Goal: Task Accomplishment & Management: Use online tool/utility

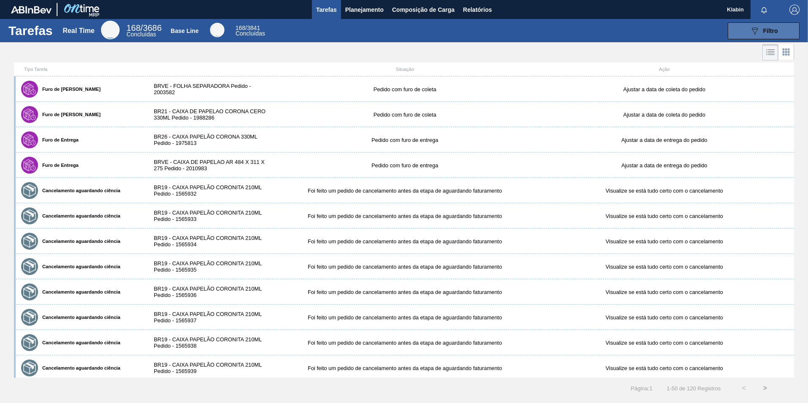
click at [764, 36] on button "089F7B8B-B2A5-4AFE-B5C0-19BA573D28AC Filtro" at bounding box center [764, 30] width 72 height 17
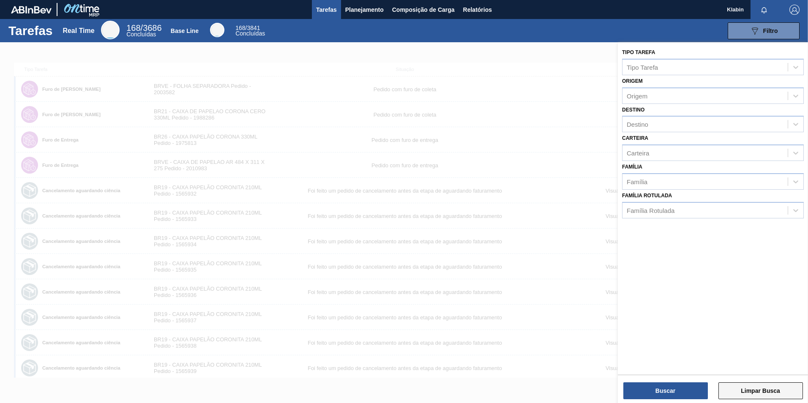
click at [747, 385] on button "Limpar Busca" at bounding box center [761, 391] width 85 height 17
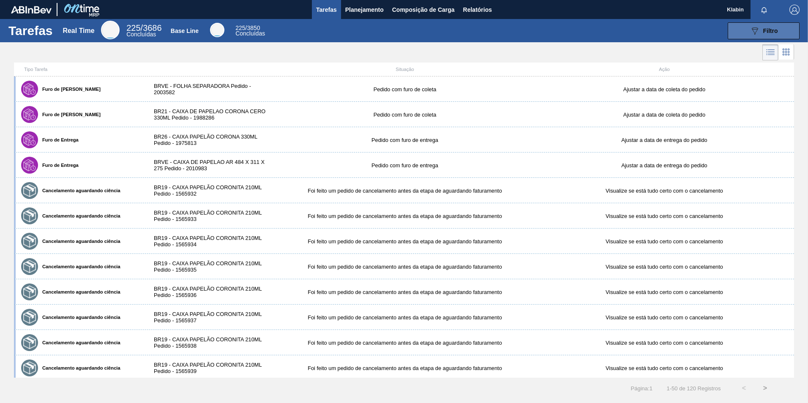
click at [770, 27] on span "Filtro" at bounding box center [770, 30] width 15 height 7
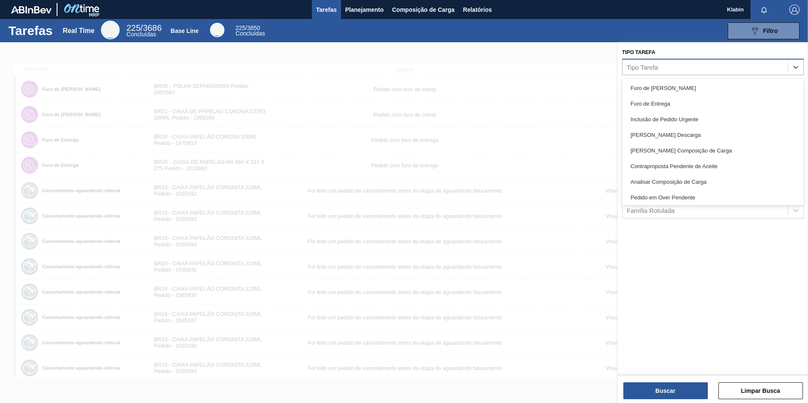
click at [679, 67] on div "Tipo Tarefa" at bounding box center [705, 67] width 165 height 12
click at [543, 63] on div at bounding box center [404, 243] width 808 height 403
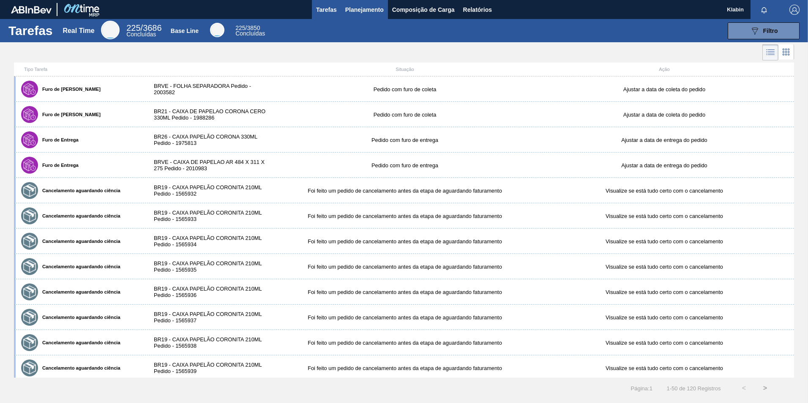
click at [365, 11] on span "Planejamento" at bounding box center [364, 10] width 38 height 10
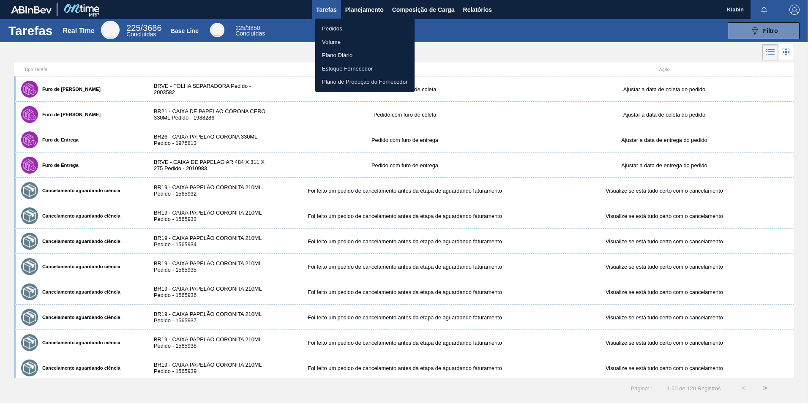
click at [344, 29] on li "Pedidos" at bounding box center [364, 29] width 99 height 14
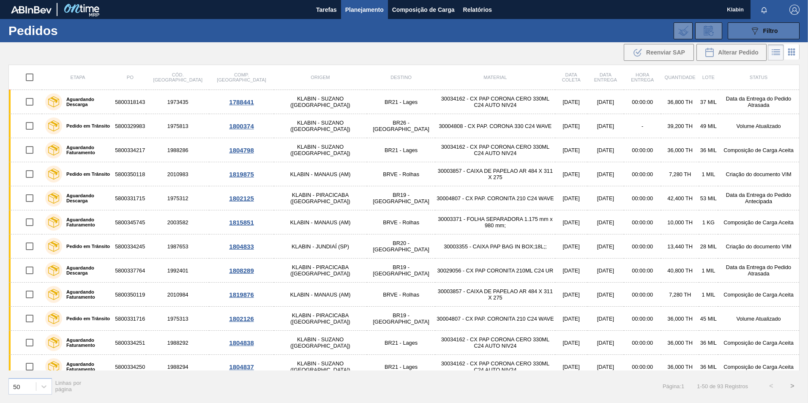
click at [751, 34] on icon "089F7B8B-B2A5-4AFE-B5C0-19BA573D28AC" at bounding box center [755, 31] width 10 height 10
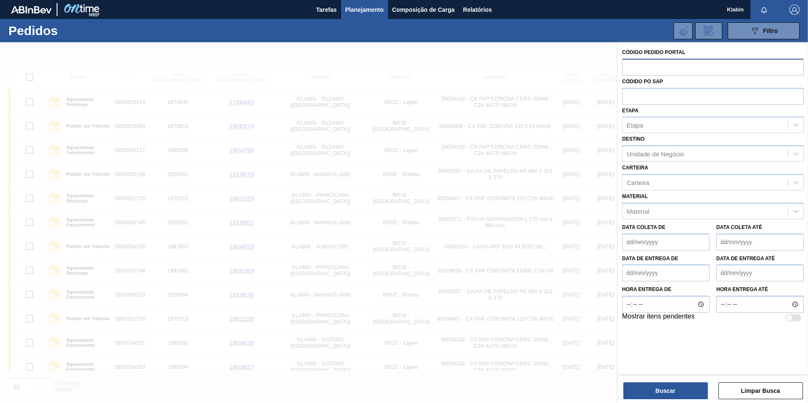
click at [657, 66] on input "text" at bounding box center [713, 67] width 182 height 16
type input "2012691"
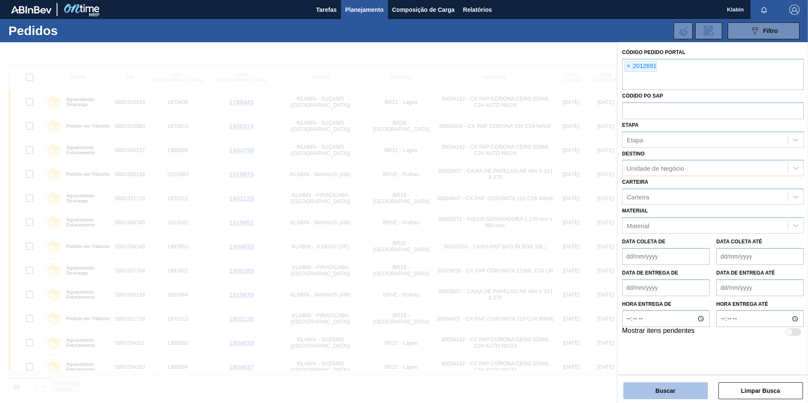
click at [677, 391] on button "Buscar" at bounding box center [665, 391] width 85 height 17
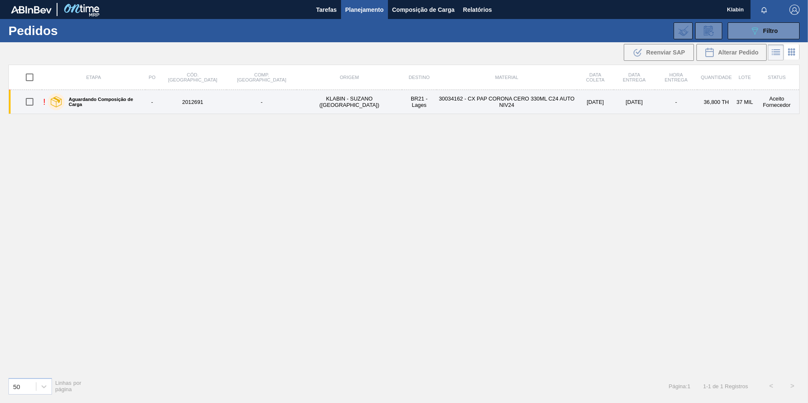
click at [68, 98] on div "Aguardando Composição de Carga" at bounding box center [95, 101] width 98 height 21
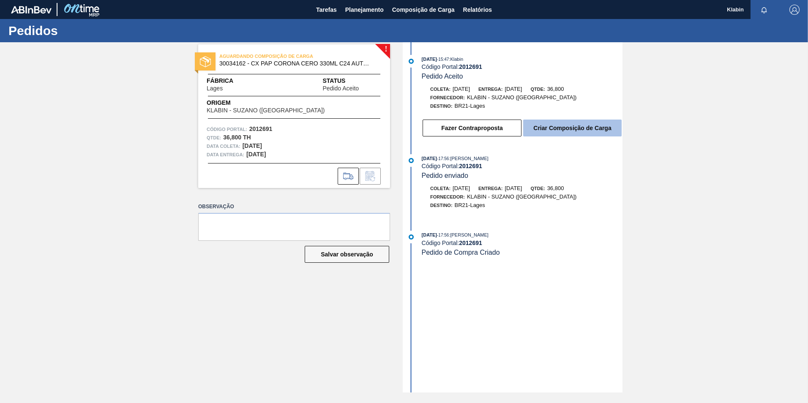
click at [559, 126] on button "Criar Composição de Carga" at bounding box center [572, 128] width 98 height 17
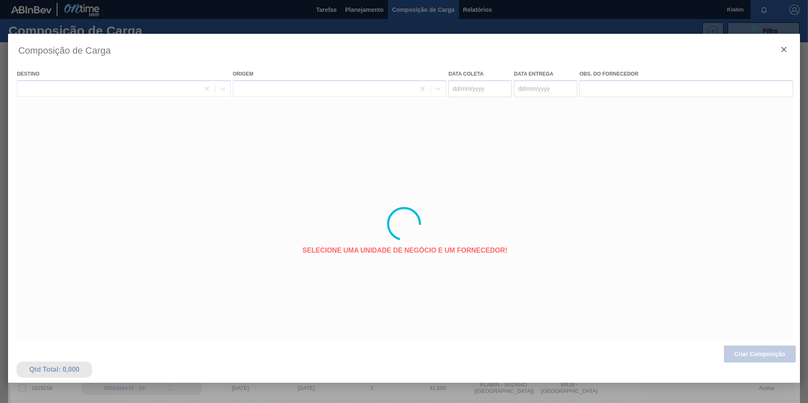
type coleta "[DATE]"
type entrega "[DATE]"
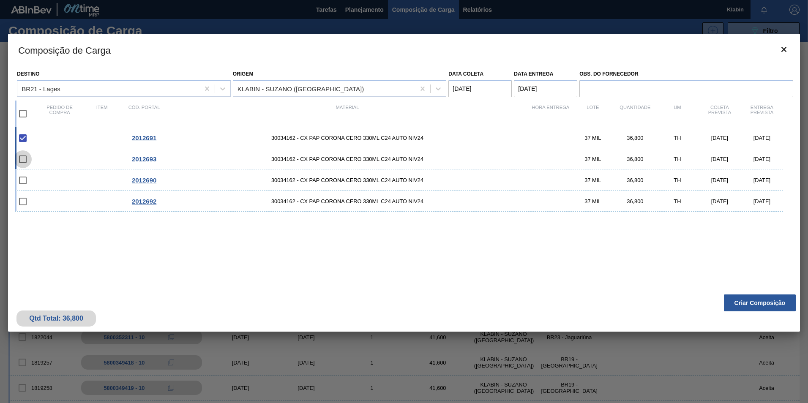
click at [25, 162] on input "checkbox" at bounding box center [23, 159] width 18 height 18
click at [23, 161] on input "checkbox" at bounding box center [23, 159] width 18 height 18
click at [24, 160] on input "checkbox" at bounding box center [23, 159] width 18 height 18
checkbox input "false"
click at [754, 304] on button "Criar Composição" at bounding box center [760, 303] width 72 height 17
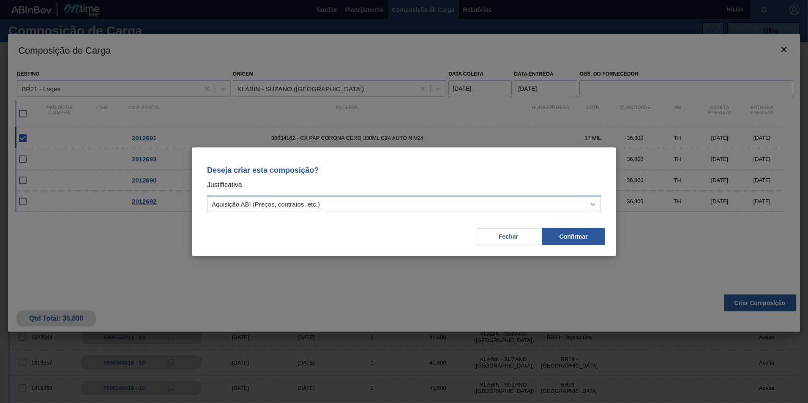
click at [595, 202] on icon at bounding box center [593, 204] width 8 height 8
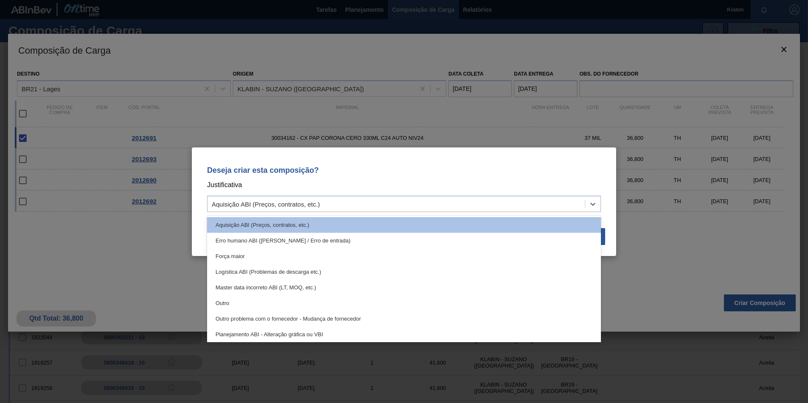
click at [440, 176] on div "Deseja criar esta composição? Justificativa option Aquisição ABI (Preços, contr…" at bounding box center [404, 188] width 404 height 60
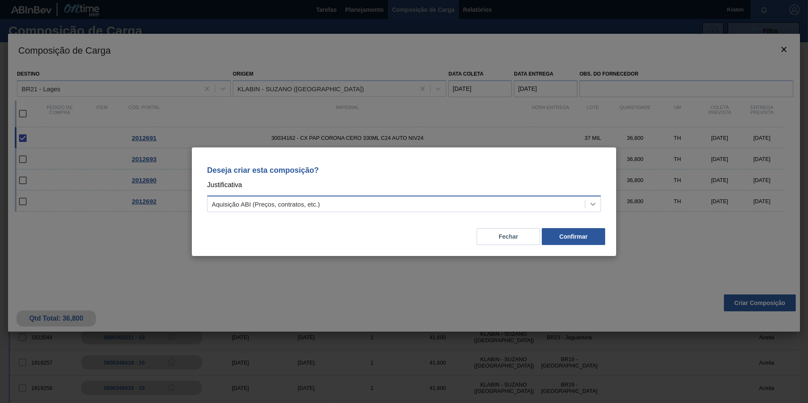
click at [595, 205] on icon at bounding box center [593, 204] width 8 height 8
click at [301, 176] on div "Deseja criar esta composição? Justificativa Aquisição ABI (Preços, contratos, e…" at bounding box center [404, 188] width 404 height 60
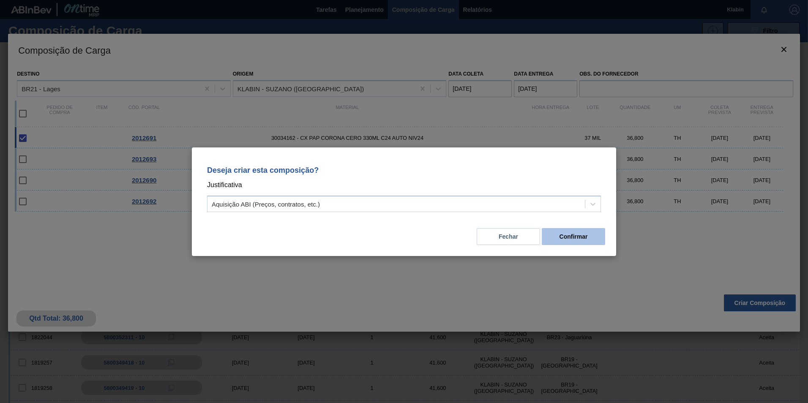
click at [566, 237] on button "Confirmar" at bounding box center [573, 236] width 63 height 17
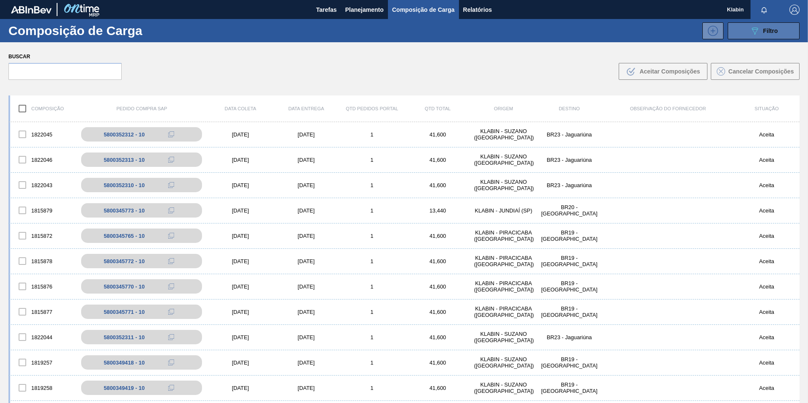
click at [751, 32] on icon "089F7B8B-B2A5-4AFE-B5C0-19BA573D28AC" at bounding box center [755, 31] width 10 height 10
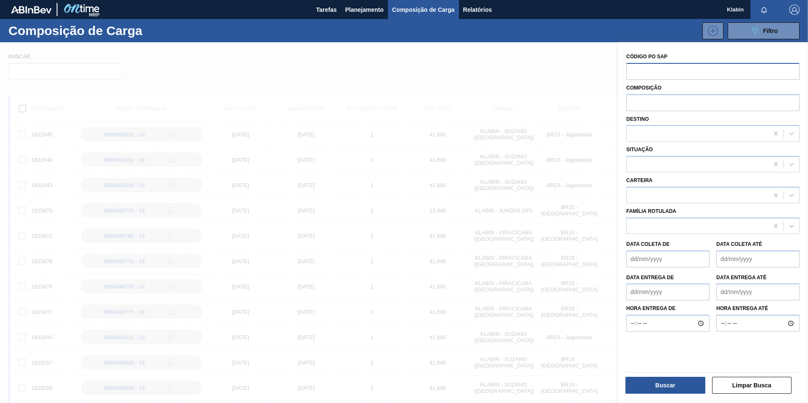
click at [635, 67] on input "text" at bounding box center [712, 71] width 173 height 16
click at [552, 44] on div at bounding box center [404, 243] width 808 height 403
click at [754, 383] on button "Limpar Busca" at bounding box center [752, 385] width 80 height 17
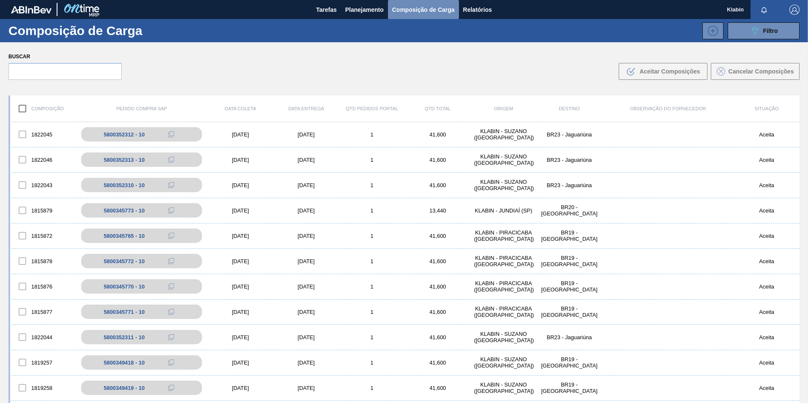
click at [419, 9] on span "Composição de Carga" at bounding box center [423, 10] width 63 height 10
click at [746, 29] on button "089F7B8B-B2A5-4AFE-B5C0-19BA573D28AC Filtro" at bounding box center [764, 30] width 72 height 17
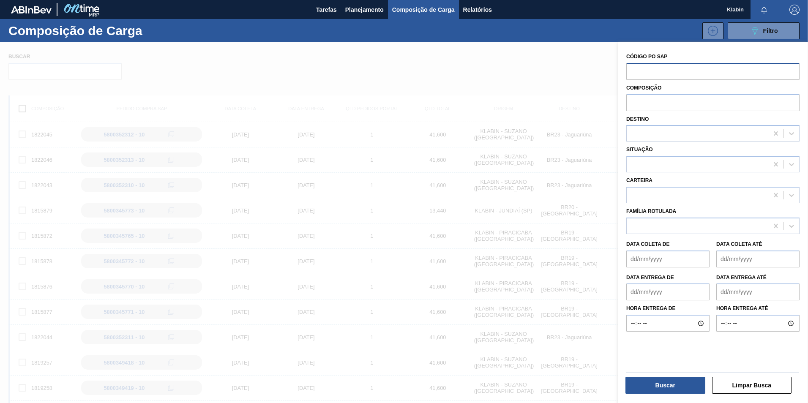
click at [654, 65] on input "text" at bounding box center [712, 71] width 173 height 16
click at [650, 101] on input "text" at bounding box center [712, 102] width 173 height 16
click at [325, 67] on div at bounding box center [404, 243] width 808 height 403
click at [361, 14] on span "Planejamento" at bounding box center [364, 10] width 38 height 10
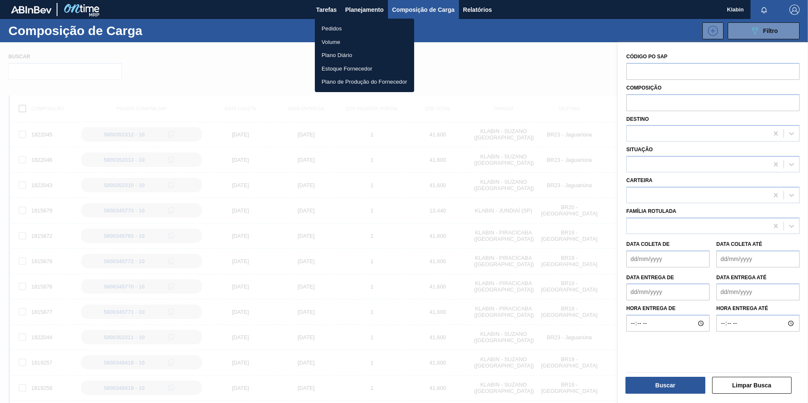
click at [344, 32] on li "Pedidos" at bounding box center [364, 29] width 99 height 14
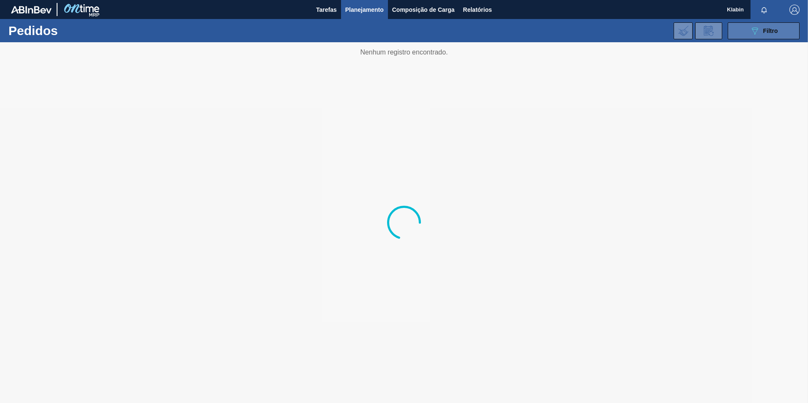
click at [754, 31] on icon "089F7B8B-B2A5-4AFE-B5C0-19BA573D28AC" at bounding box center [755, 31] width 10 height 10
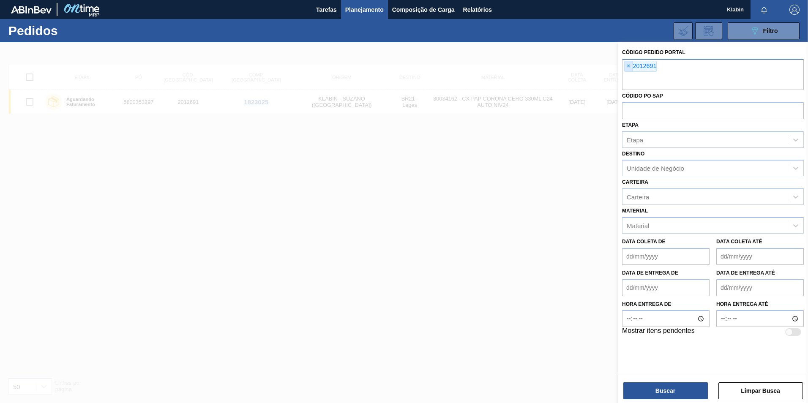
click at [630, 65] on span "×" at bounding box center [629, 66] width 8 height 10
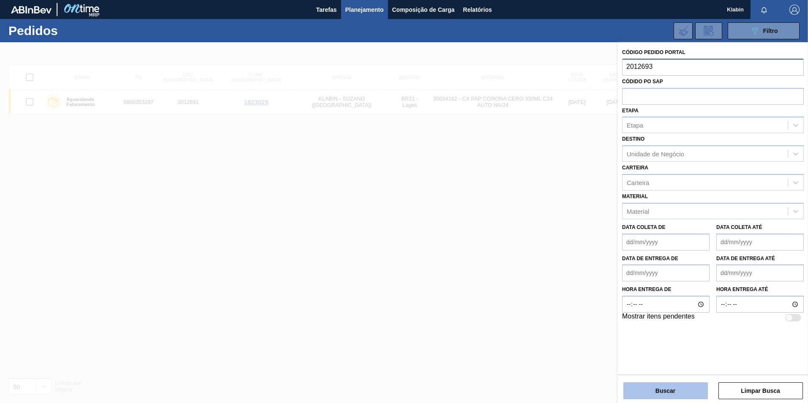
type input "2012693"
click at [660, 397] on button "Buscar" at bounding box center [665, 391] width 85 height 17
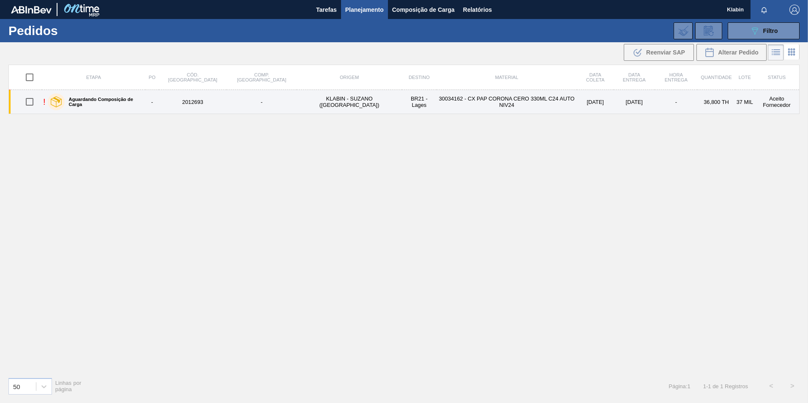
click at [27, 103] on input "checkbox" at bounding box center [30, 102] width 18 height 18
checkbox input "true"
click at [111, 102] on label "Aguardando Composição de Carga" at bounding box center [103, 102] width 77 height 10
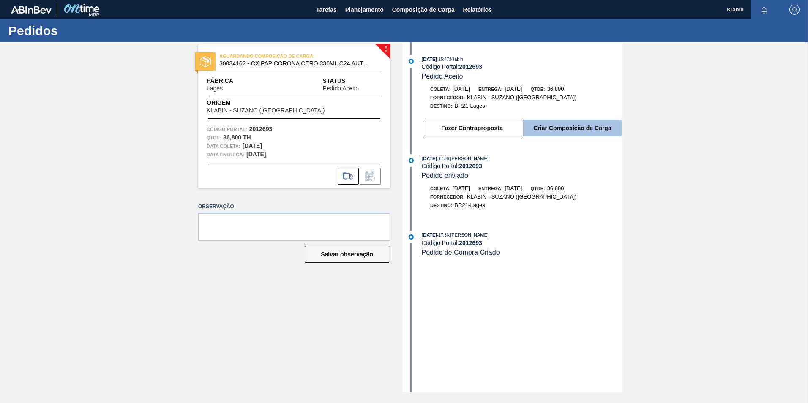
click at [564, 130] on button "Criar Composição de Carga" at bounding box center [572, 128] width 98 height 17
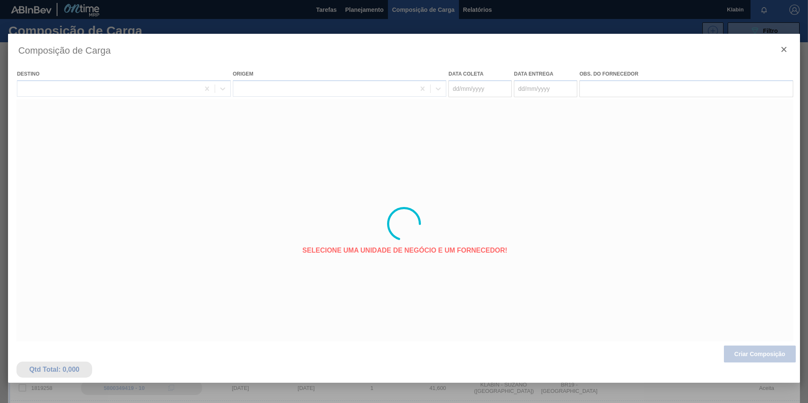
type coleta "[DATE]"
type entrega "[DATE]"
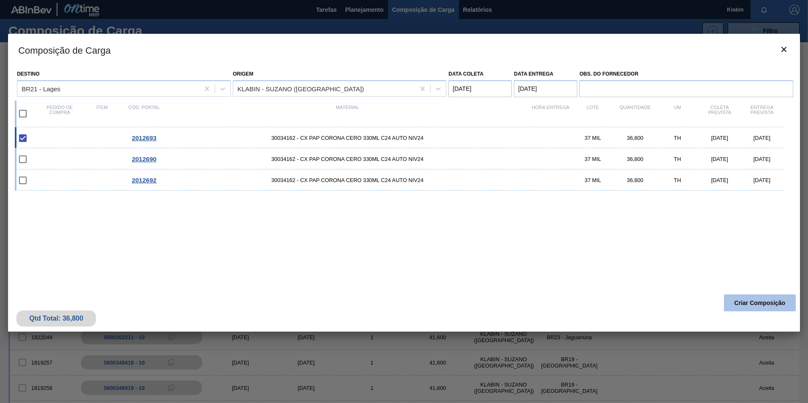
click at [752, 303] on button "Criar Composição" at bounding box center [760, 303] width 72 height 17
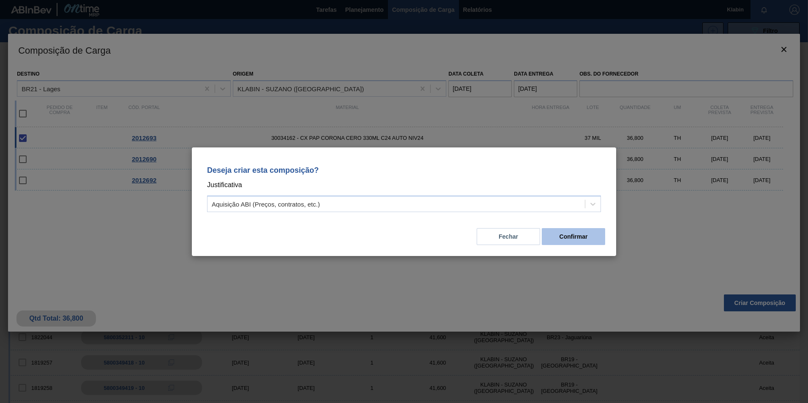
click at [584, 242] on button "Confirmar" at bounding box center [573, 236] width 63 height 17
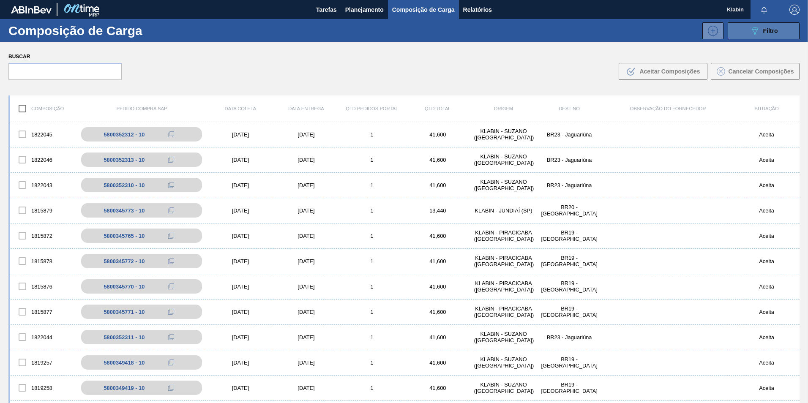
click at [755, 31] on icon at bounding box center [755, 30] width 6 height 7
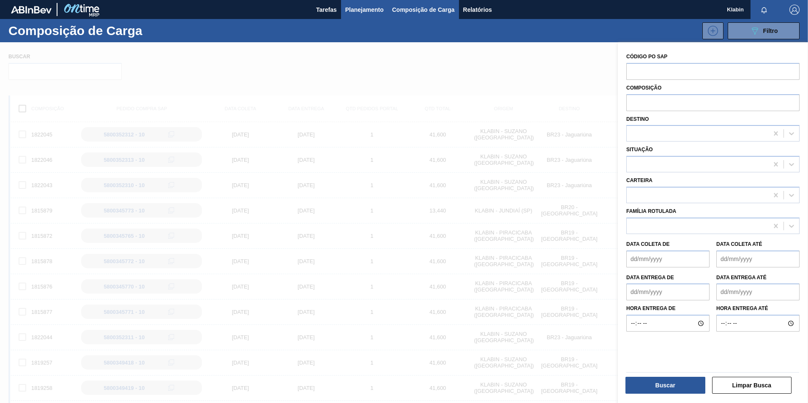
click at [364, 7] on span "Planejamento" at bounding box center [364, 10] width 38 height 10
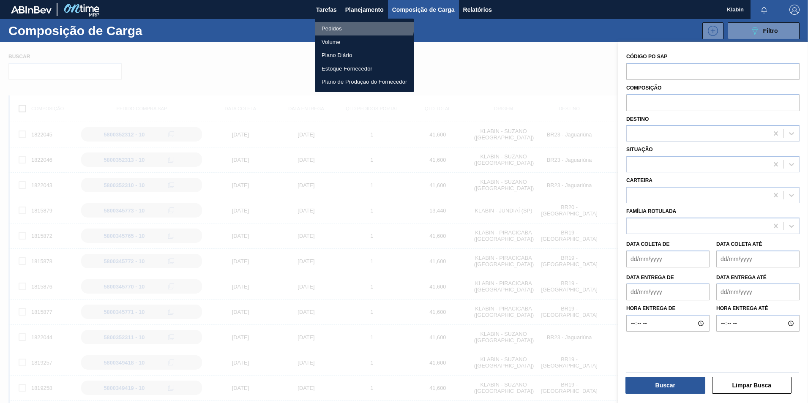
click at [360, 25] on li "Pedidos" at bounding box center [364, 29] width 99 height 14
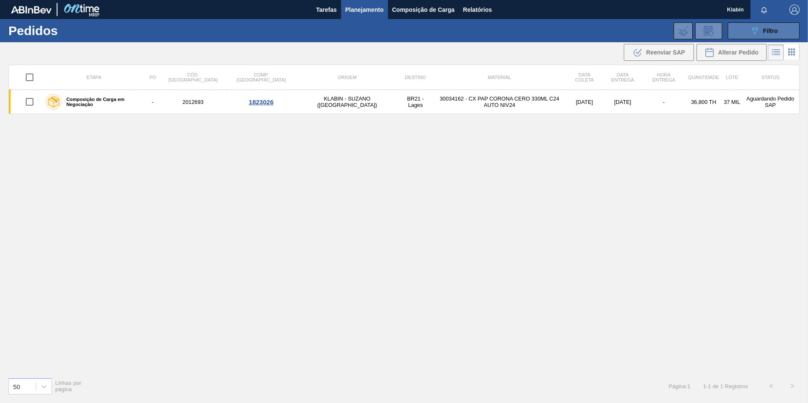
click at [750, 30] on icon "089F7B8B-B2A5-4AFE-B5C0-19BA573D28AC" at bounding box center [755, 31] width 10 height 10
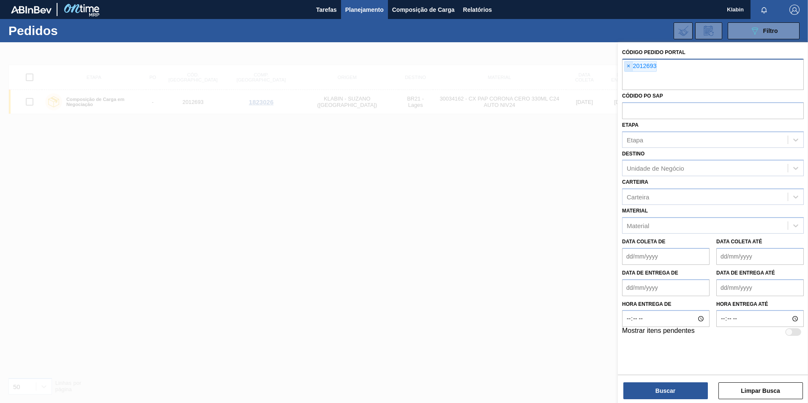
click at [628, 66] on span "×" at bounding box center [629, 66] width 8 height 10
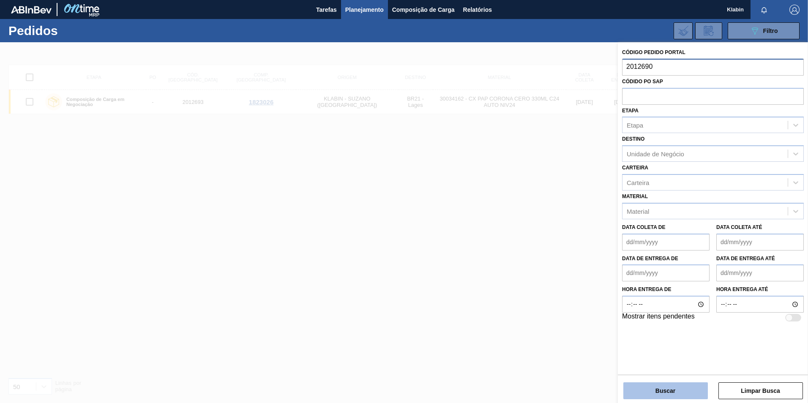
type input "2012690"
click at [688, 391] on button "Buscar" at bounding box center [665, 391] width 85 height 17
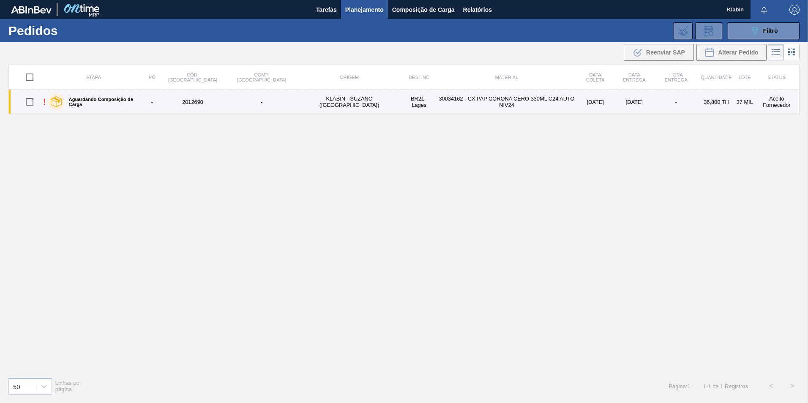
click at [108, 97] on div "Aguardando Composição de Carga" at bounding box center [95, 101] width 98 height 21
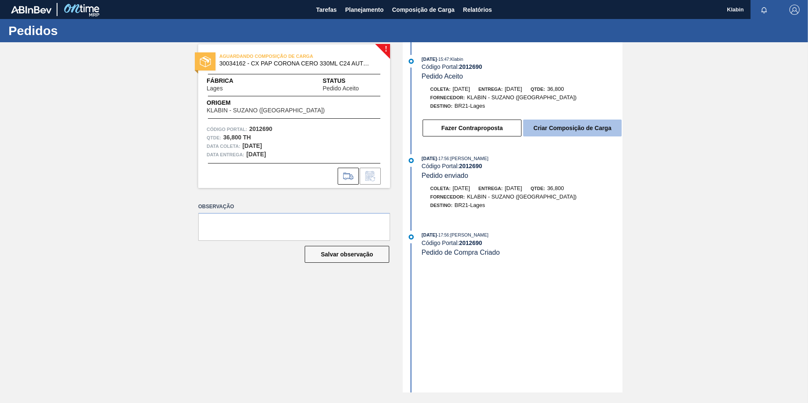
click at [556, 126] on button "Criar Composição de Carga" at bounding box center [572, 128] width 98 height 17
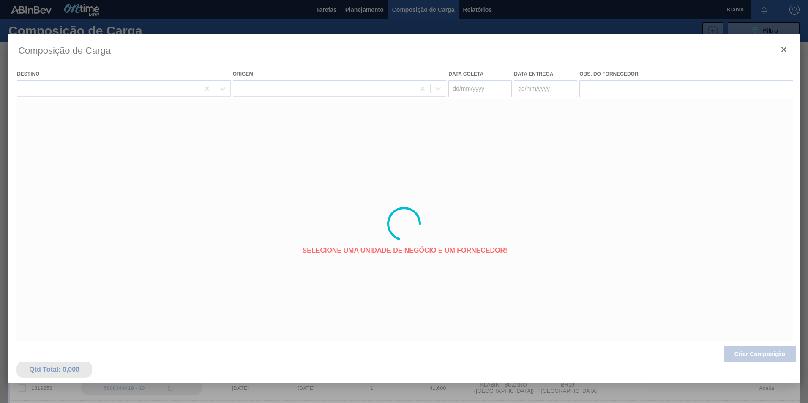
type coleta "[DATE]"
type entrega "[DATE]"
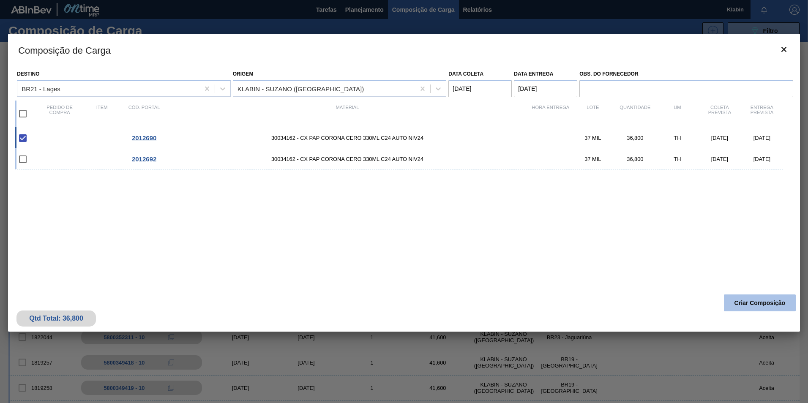
click at [748, 304] on button "Criar Composição" at bounding box center [760, 303] width 72 height 17
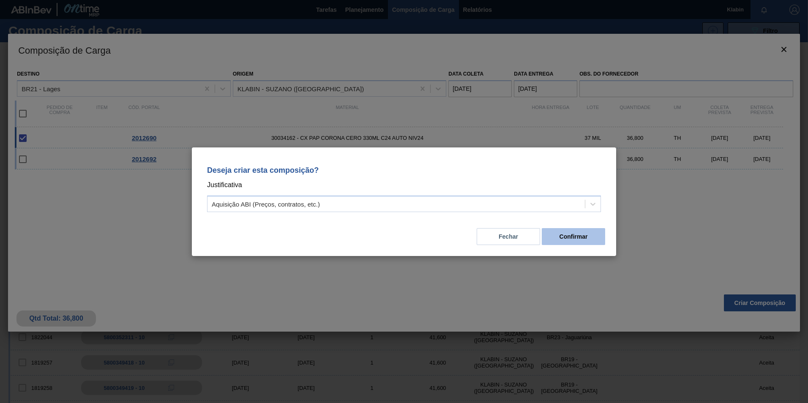
click at [577, 231] on button "Confirmar" at bounding box center [573, 236] width 63 height 17
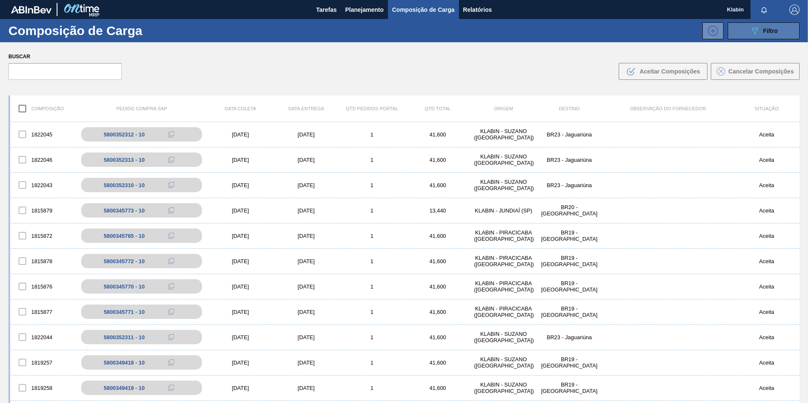
click at [753, 30] on icon "089F7B8B-B2A5-4AFE-B5C0-19BA573D28AC" at bounding box center [755, 31] width 10 height 10
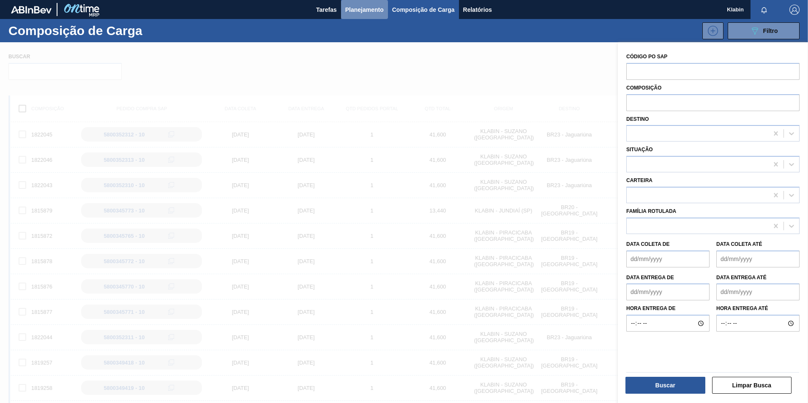
click at [367, 6] on span "Planejamento" at bounding box center [364, 10] width 38 height 10
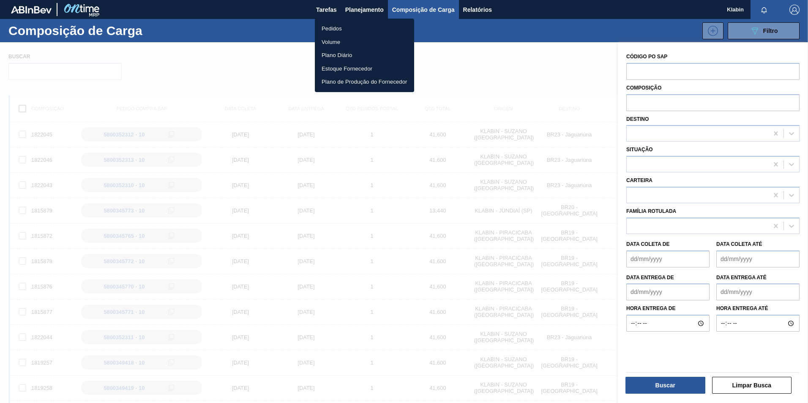
click at [358, 29] on li "Pedidos" at bounding box center [364, 29] width 99 height 14
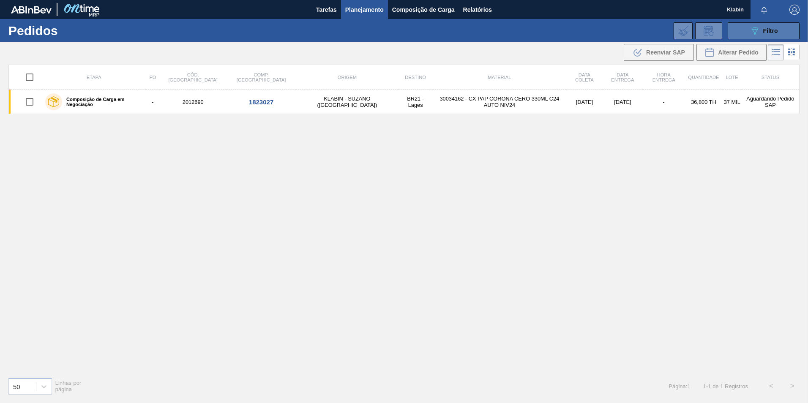
click at [749, 36] on button "089F7B8B-B2A5-4AFE-B5C0-19BA573D28AC Filtro" at bounding box center [764, 30] width 72 height 17
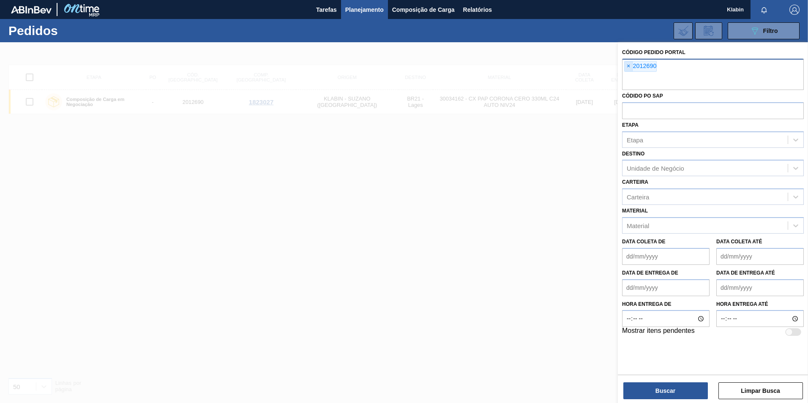
click at [627, 65] on span "×" at bounding box center [629, 66] width 8 height 10
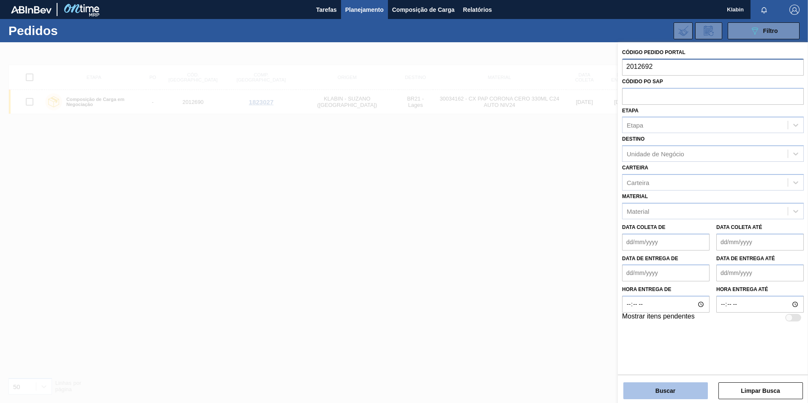
type input "2012692"
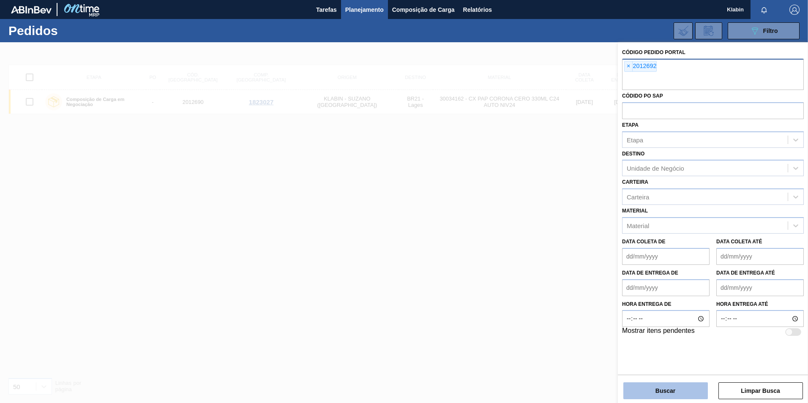
click at [677, 390] on button "Buscar" at bounding box center [665, 391] width 85 height 17
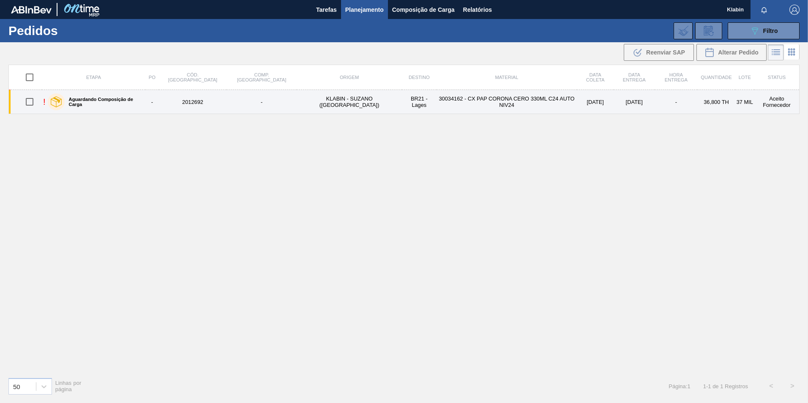
click at [103, 101] on label "Aguardando Composição de Carga" at bounding box center [103, 102] width 77 height 10
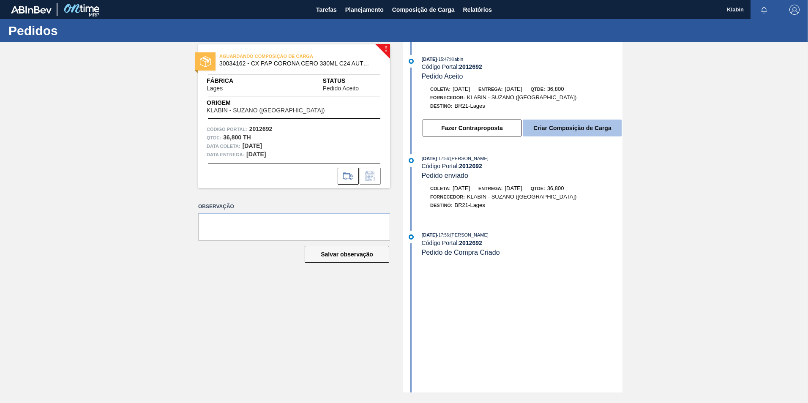
click at [575, 131] on button "Criar Composição de Carga" at bounding box center [572, 128] width 98 height 17
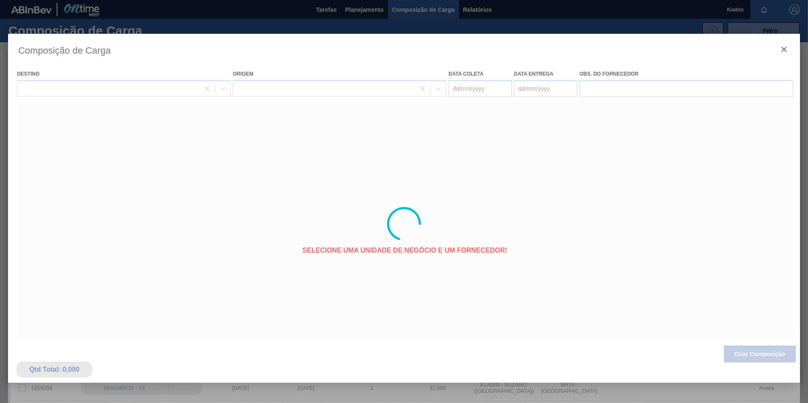
type coleta "[DATE]"
type entrega "[DATE]"
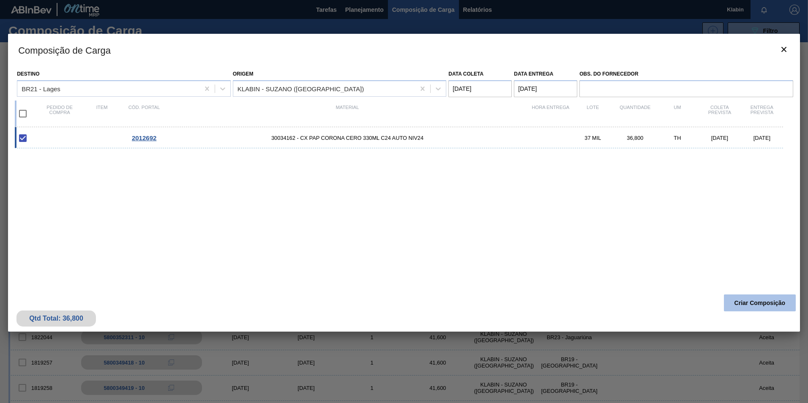
click at [760, 311] on button "Criar Composição" at bounding box center [760, 303] width 72 height 17
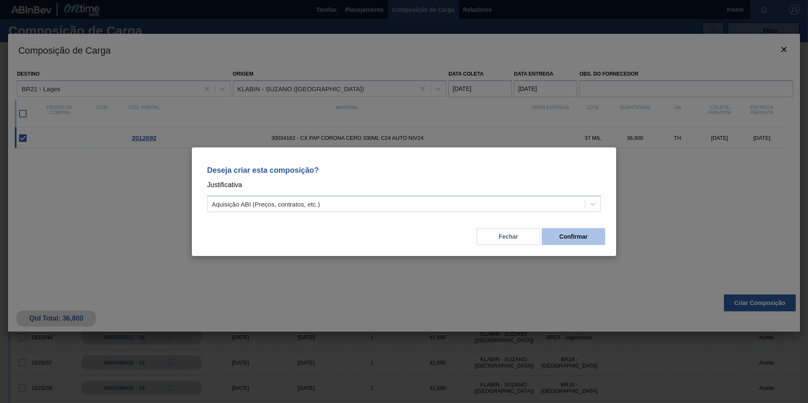
click at [573, 237] on button "Confirmar" at bounding box center [573, 236] width 63 height 17
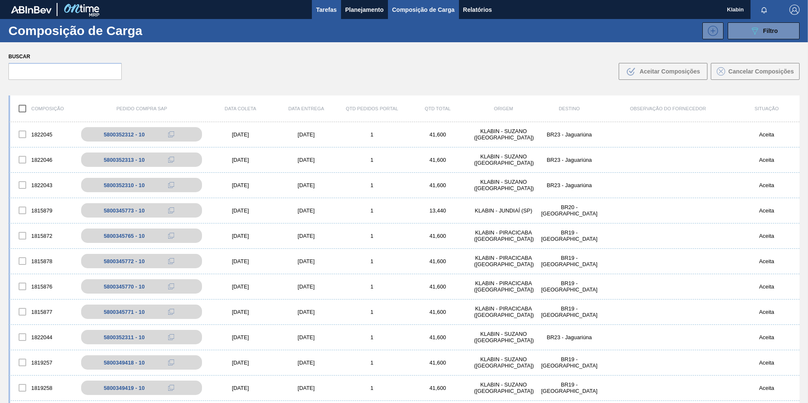
click at [328, 8] on span "Tarefas" at bounding box center [326, 10] width 21 height 10
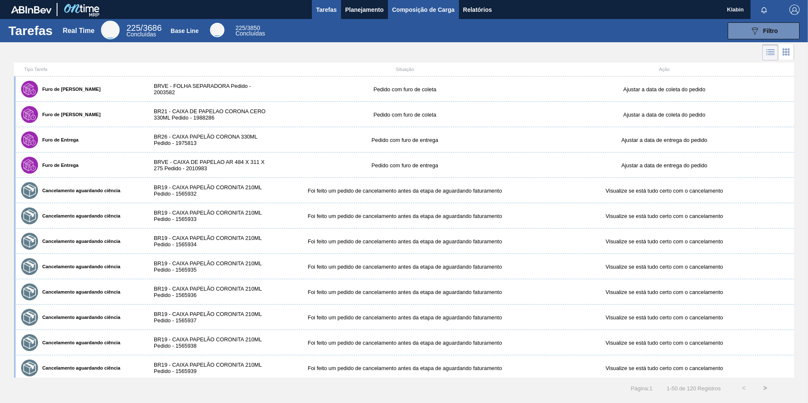
click at [401, 8] on span "Composição de Carga" at bounding box center [423, 10] width 63 height 10
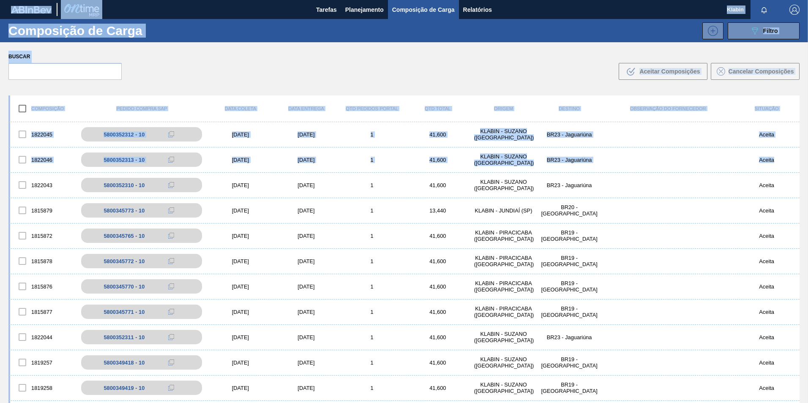
drag, startPoint x: 796, startPoint y: 156, endPoint x: 810, endPoint y: 297, distance: 141.0
click at [808, 0] on html "Tarefas Planejamento Composição de Carga Relatórios Klabin Marcar todas como li…" at bounding box center [404, 0] width 808 height 0
click at [742, 30] on button "089F7B8B-B2A5-4AFE-B5C0-19BA573D28AC Filtro" at bounding box center [764, 30] width 72 height 17
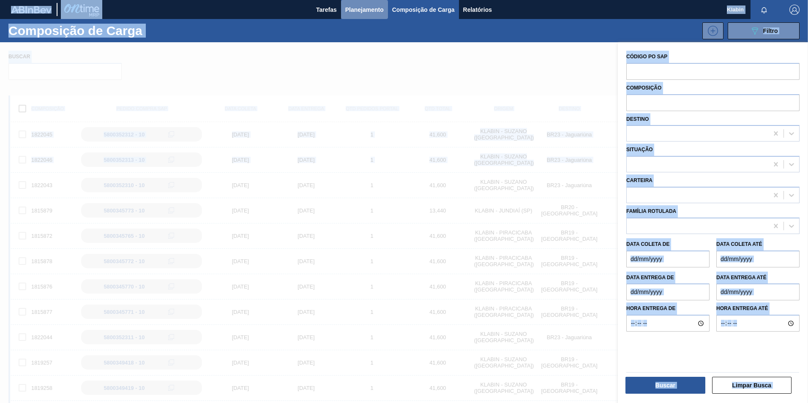
click at [357, 13] on span "Planejamento" at bounding box center [364, 10] width 38 height 10
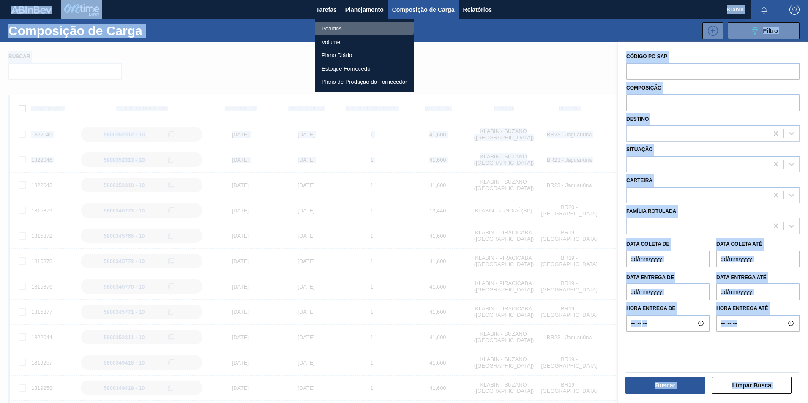
click at [349, 25] on li "Pedidos" at bounding box center [364, 29] width 99 height 14
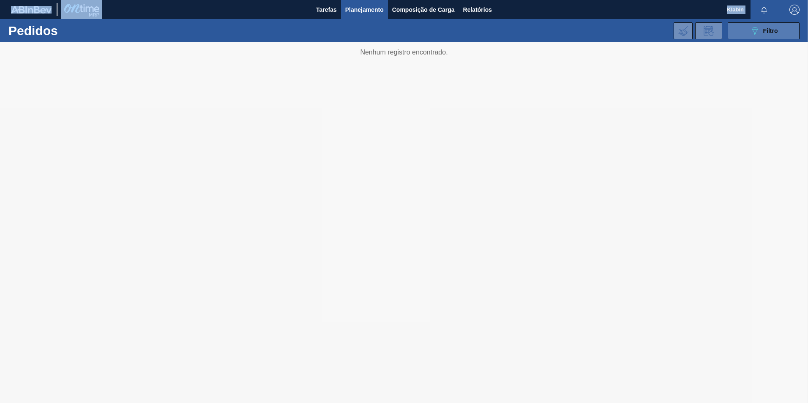
click at [755, 33] on icon "089F7B8B-B2A5-4AFE-B5C0-19BA573D28AC" at bounding box center [755, 31] width 10 height 10
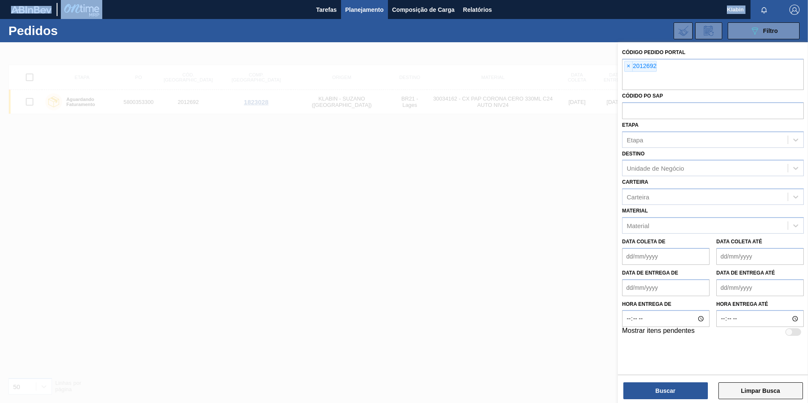
click at [762, 388] on button "Limpar Busca" at bounding box center [761, 391] width 85 height 17
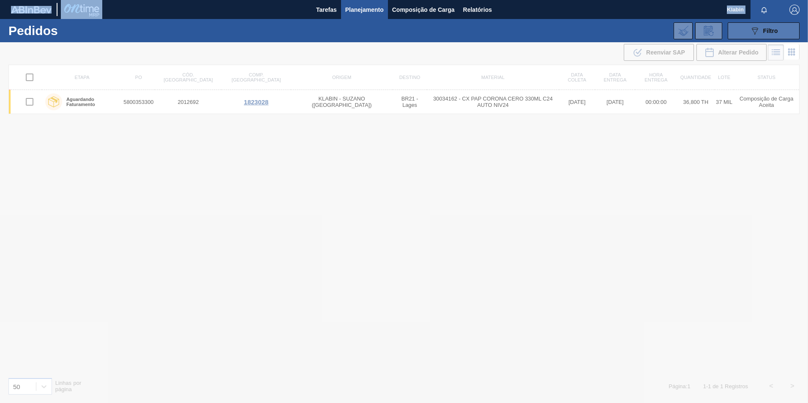
click at [764, 32] on span "Filtro" at bounding box center [770, 30] width 15 height 7
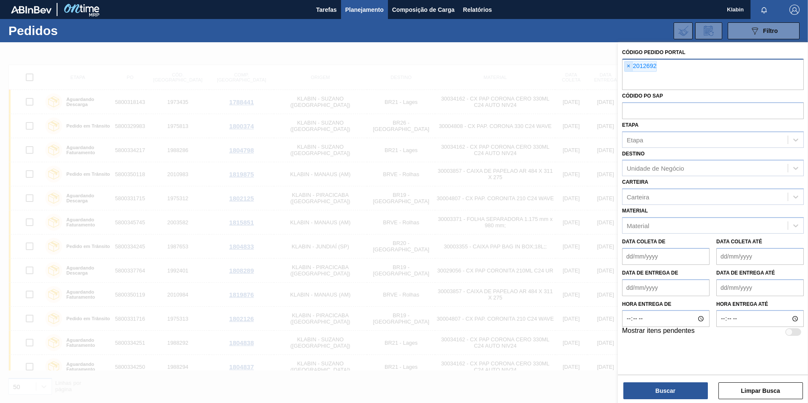
click at [631, 68] on span "×" at bounding box center [629, 66] width 8 height 10
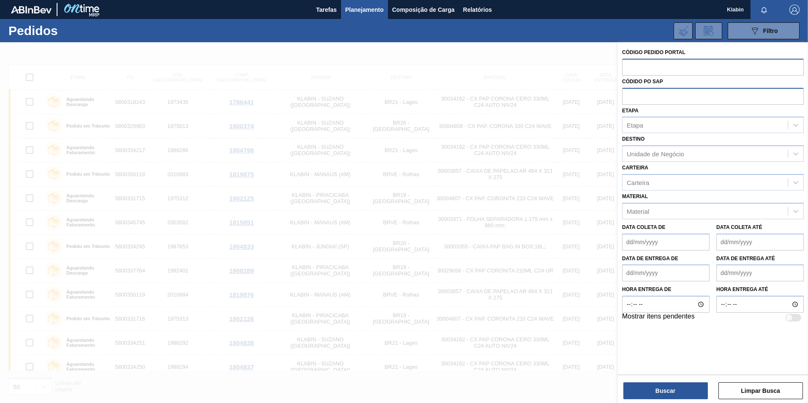
click at [647, 101] on input "text" at bounding box center [713, 96] width 182 height 16
type input "5800337759"
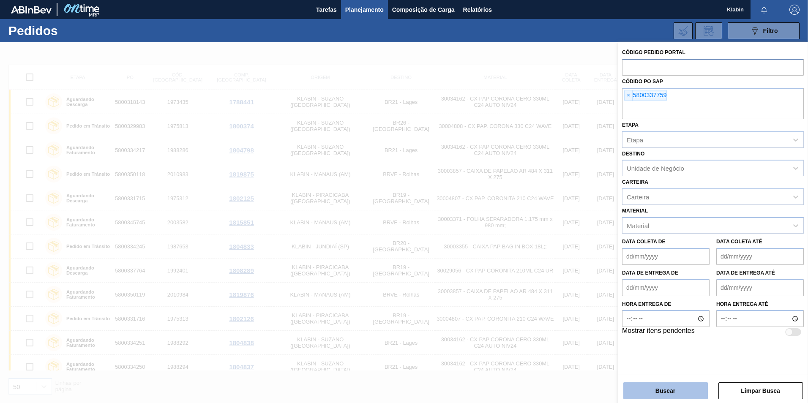
click at [680, 391] on button "Buscar" at bounding box center [665, 391] width 85 height 17
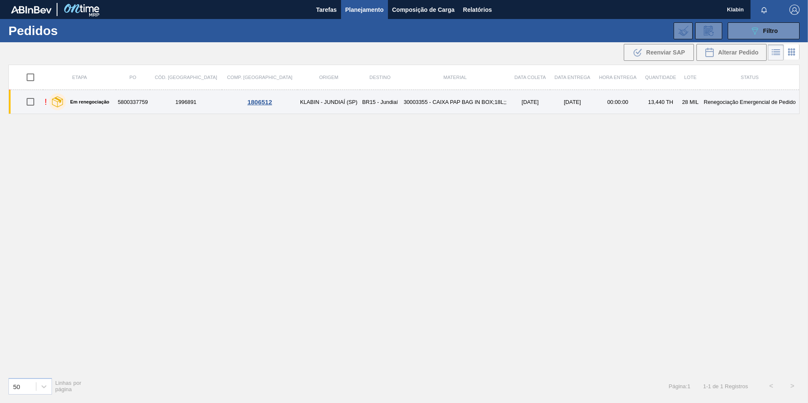
click at [115, 100] on div "! Em renegociação" at bounding box center [79, 101] width 70 height 21
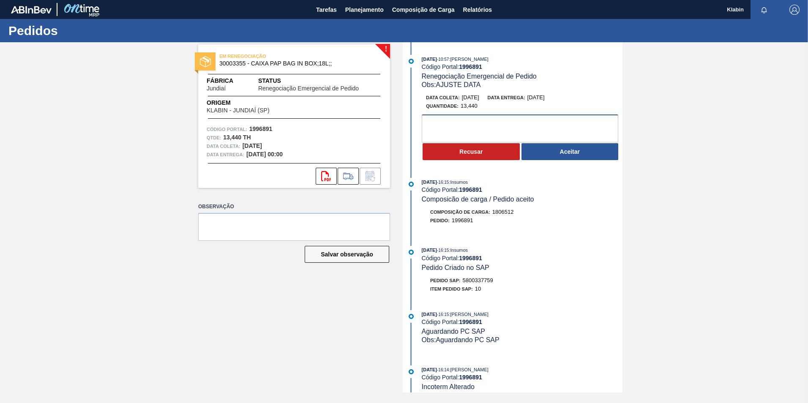
click at [495, 131] on textarea at bounding box center [520, 129] width 197 height 28
type textarea "d"
type textarea "r"
type textarea "a"
type textarea "Ajustado 12/09"
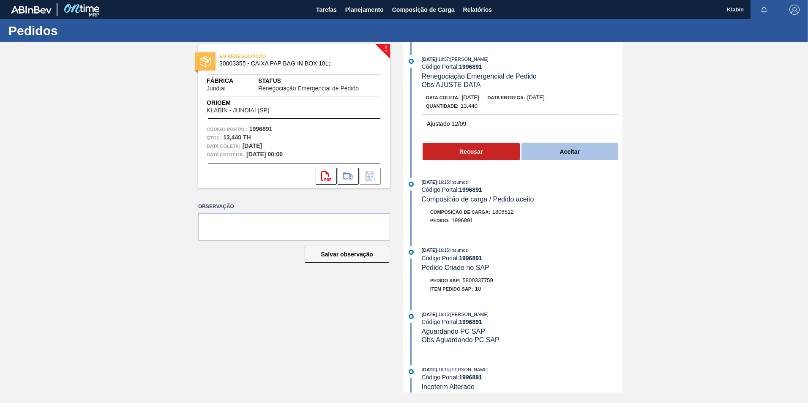
click at [574, 150] on button "Aceitar" at bounding box center [570, 151] width 97 height 17
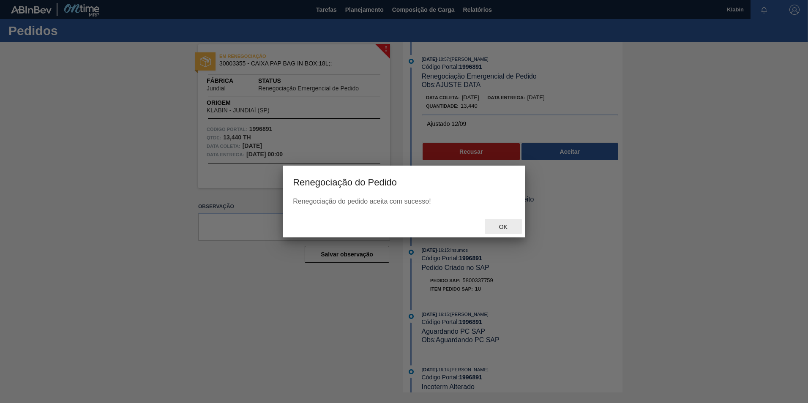
click at [514, 222] on div "Ok" at bounding box center [503, 227] width 37 height 16
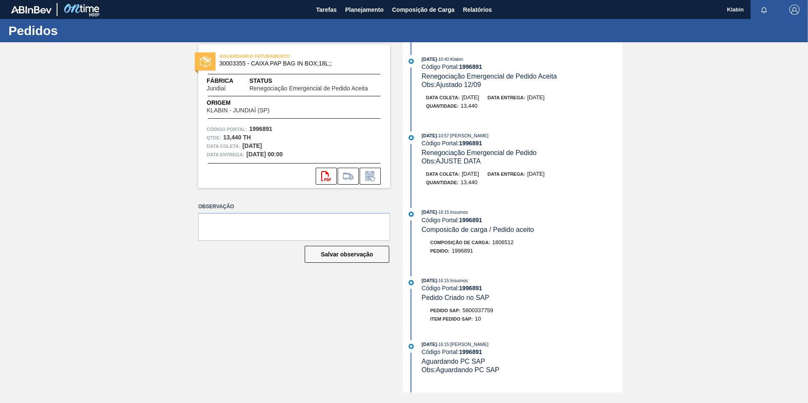
drag, startPoint x: 325, startPoint y: 9, endPoint x: 747, endPoint y: 10, distance: 422.3
click at [325, 9] on span "Tarefas" at bounding box center [326, 10] width 21 height 10
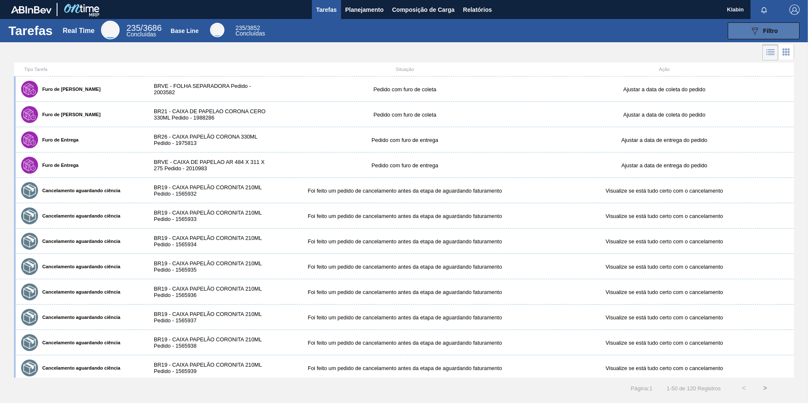
click at [749, 24] on button "089F7B8B-B2A5-4AFE-B5C0-19BA573D28AC Filtro" at bounding box center [764, 30] width 72 height 17
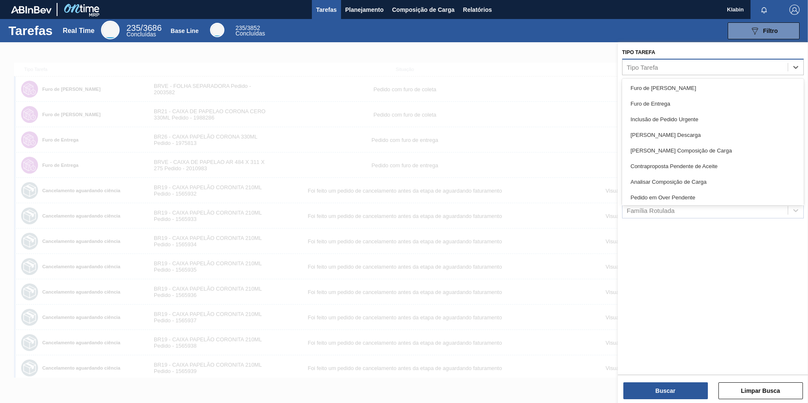
click at [644, 66] on div "Tipo Tarefa" at bounding box center [642, 66] width 31 height 7
click at [367, 9] on span "Planejamento" at bounding box center [364, 10] width 38 height 10
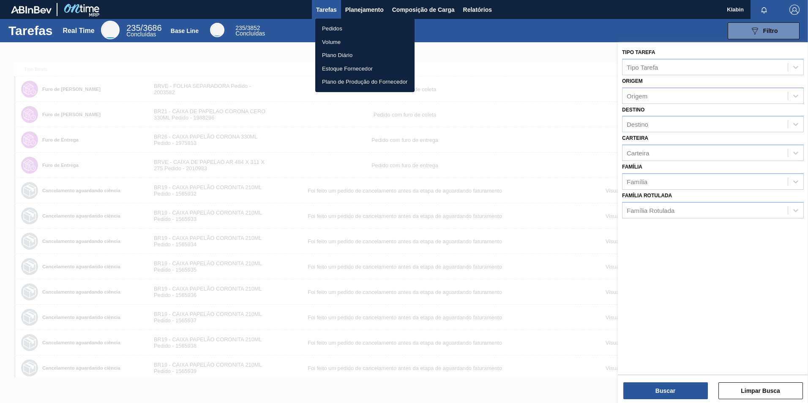
click at [477, 7] on div at bounding box center [404, 201] width 808 height 403
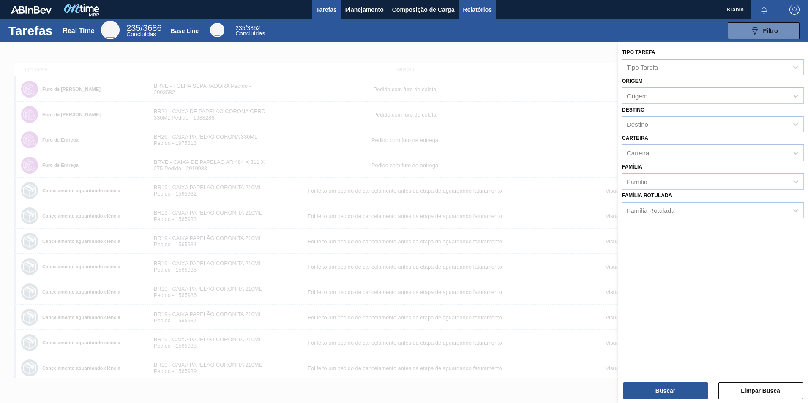
click at [477, 7] on span "Relatórios" at bounding box center [477, 10] width 29 height 10
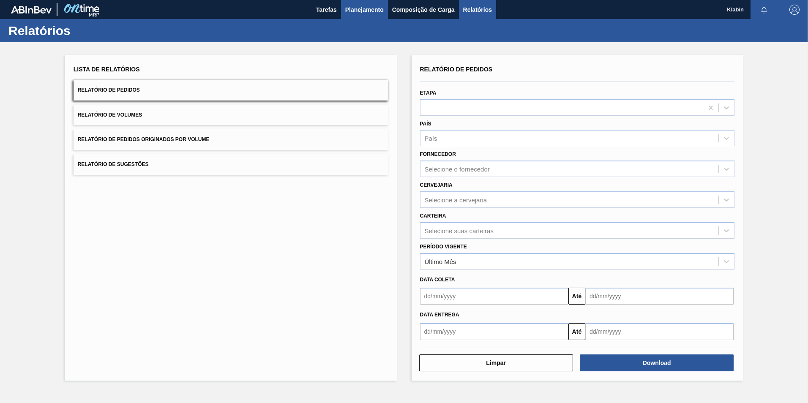
click at [358, 9] on span "Planejamento" at bounding box center [364, 10] width 38 height 10
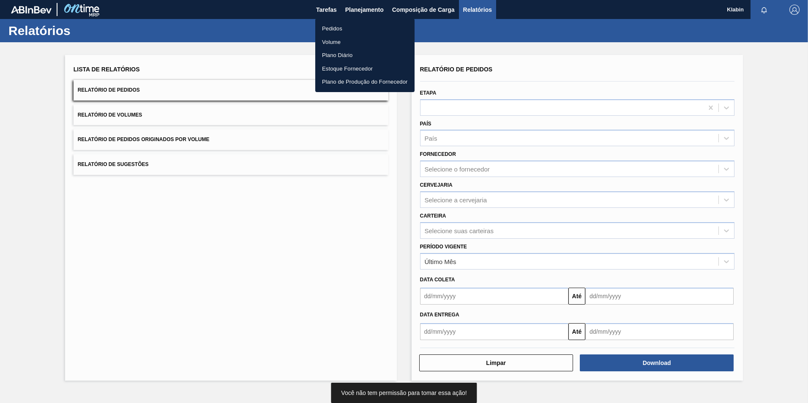
click at [346, 32] on li "Pedidos" at bounding box center [364, 29] width 99 height 14
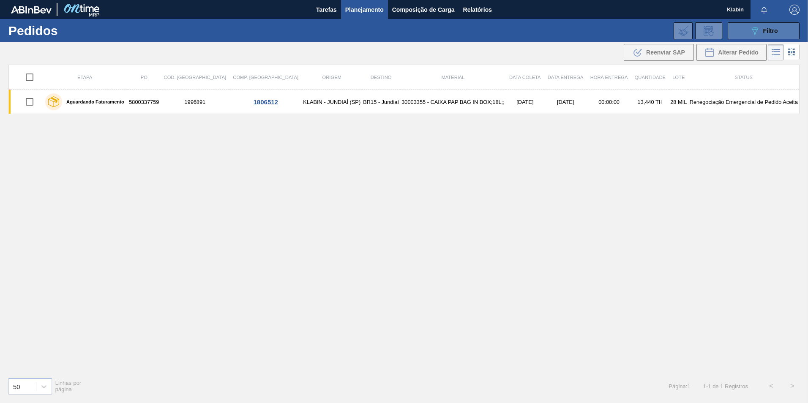
click at [747, 36] on button "089F7B8B-B2A5-4AFE-B5C0-19BA573D28AC Filtro" at bounding box center [764, 30] width 72 height 17
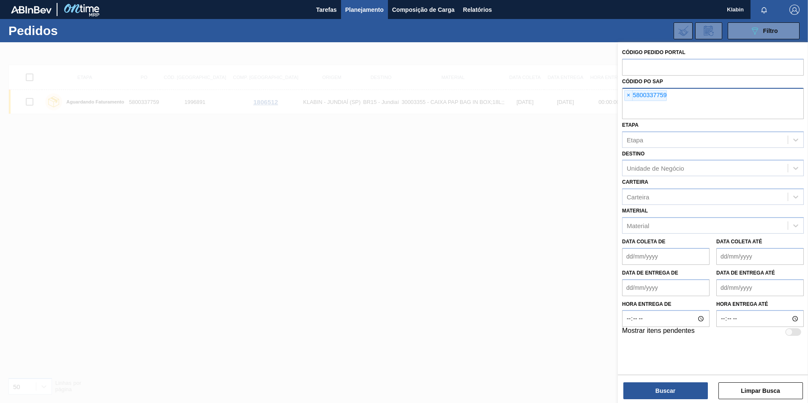
click at [628, 96] on span "×" at bounding box center [629, 95] width 8 height 10
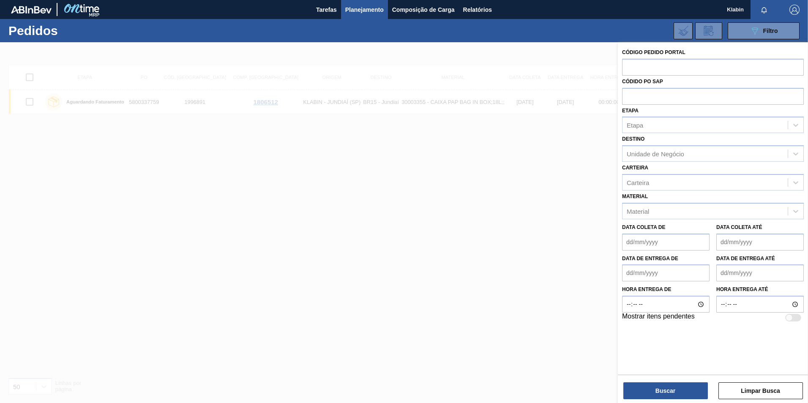
click at [751, 386] on button "Limpar Busca" at bounding box center [761, 391] width 85 height 17
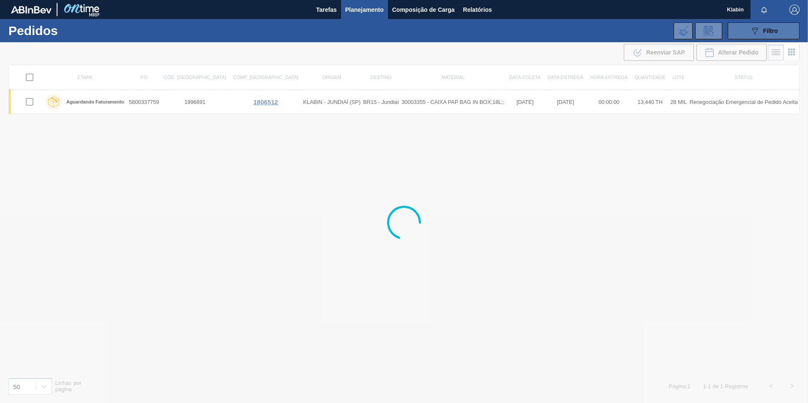
click at [757, 29] on icon at bounding box center [755, 30] width 6 height 7
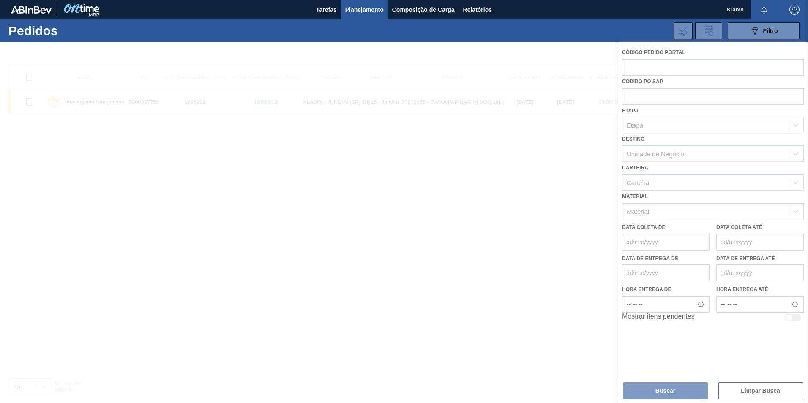
click at [654, 61] on div at bounding box center [404, 222] width 808 height 361
click at [656, 71] on div at bounding box center [404, 222] width 808 height 361
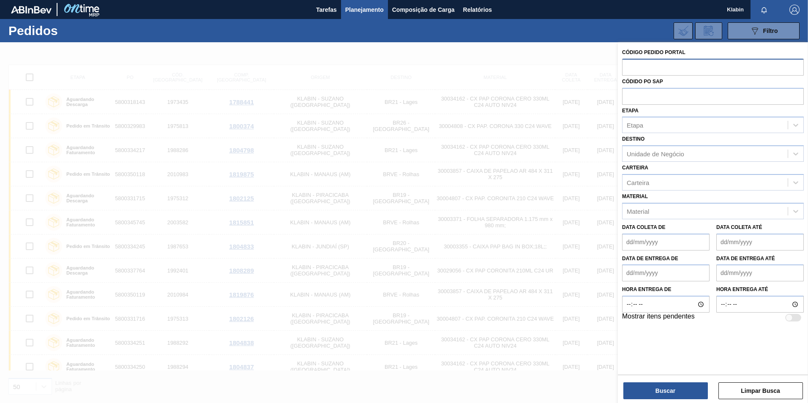
click at [660, 67] on input "text" at bounding box center [713, 67] width 182 height 16
type input "2012691"
click at [671, 386] on button "Buscar" at bounding box center [665, 391] width 85 height 17
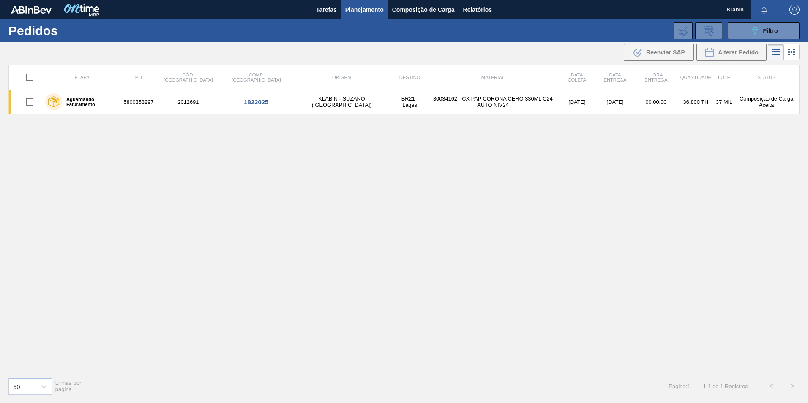
drag, startPoint x: 369, startPoint y: 121, endPoint x: 488, endPoint y: 82, distance: 124.8
click at [369, 121] on div "Etapa PO Cód. Pedido Comp. Carga Origem Destino Material Data coleta Data entre…" at bounding box center [403, 218] width 791 height 306
click at [751, 33] on icon "089F7B8B-B2A5-4AFE-B5C0-19BA573D28AC" at bounding box center [755, 31] width 10 height 10
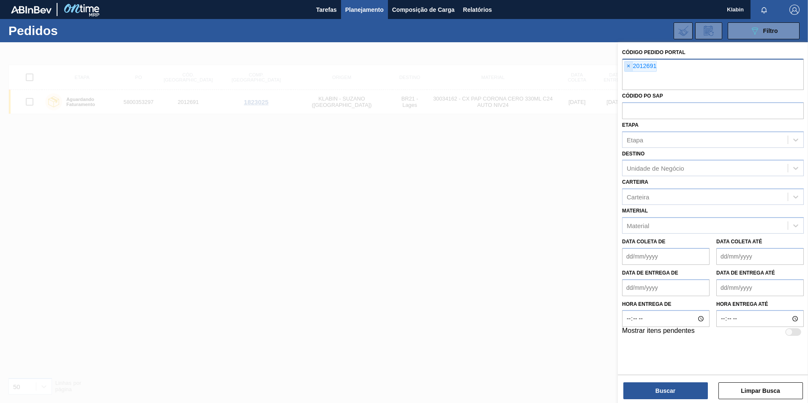
click at [630, 66] on span "×" at bounding box center [629, 66] width 8 height 10
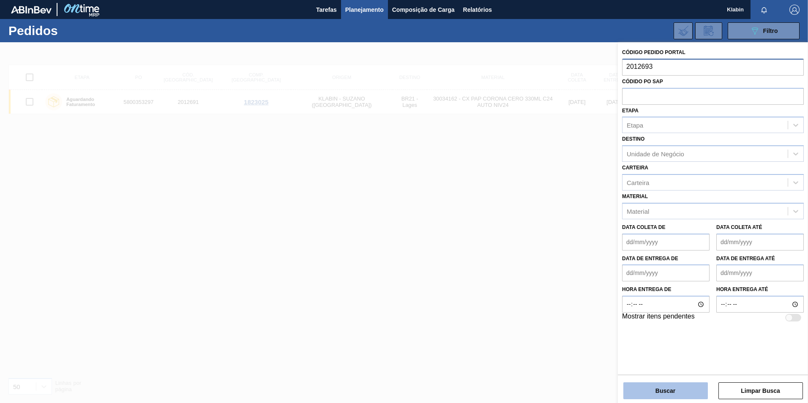
type input "2012693"
click at [668, 387] on button "Buscar" at bounding box center [665, 391] width 85 height 17
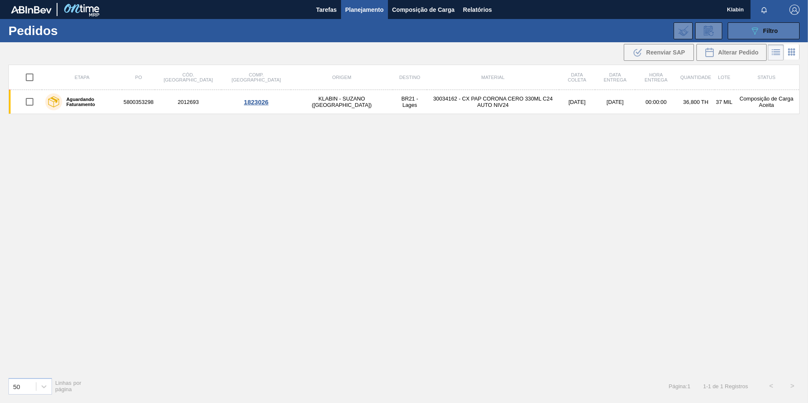
click at [766, 24] on button "089F7B8B-B2A5-4AFE-B5C0-19BA573D28AC Filtro" at bounding box center [764, 30] width 72 height 17
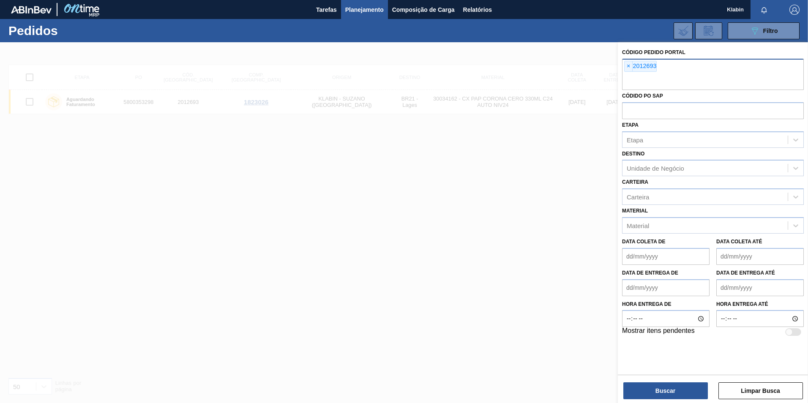
click at [627, 65] on span "×" at bounding box center [629, 66] width 8 height 10
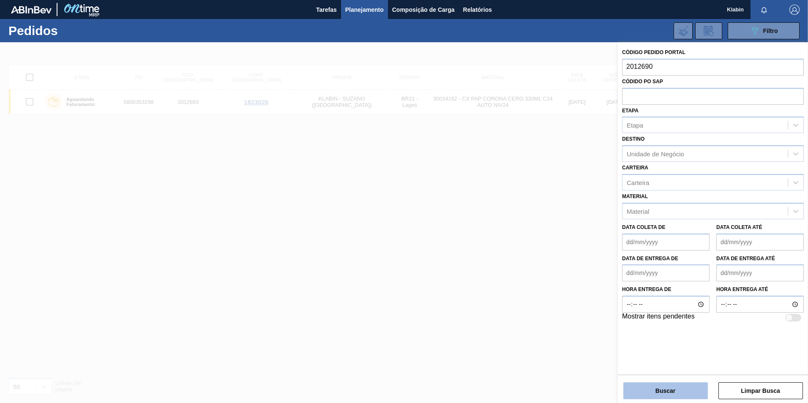
type input "2012690"
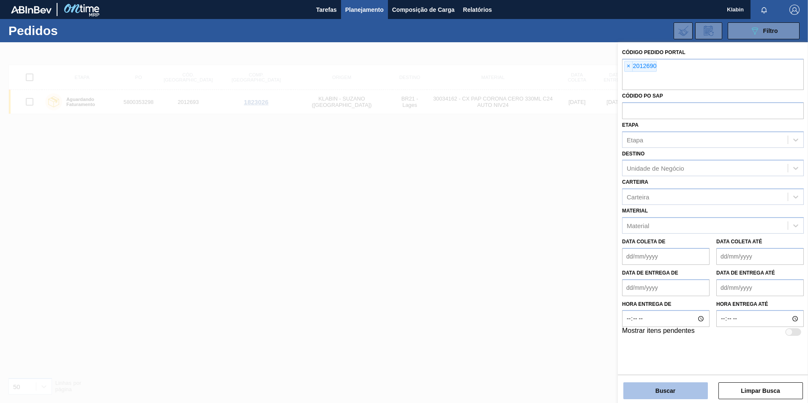
click at [676, 387] on button "Buscar" at bounding box center [665, 391] width 85 height 17
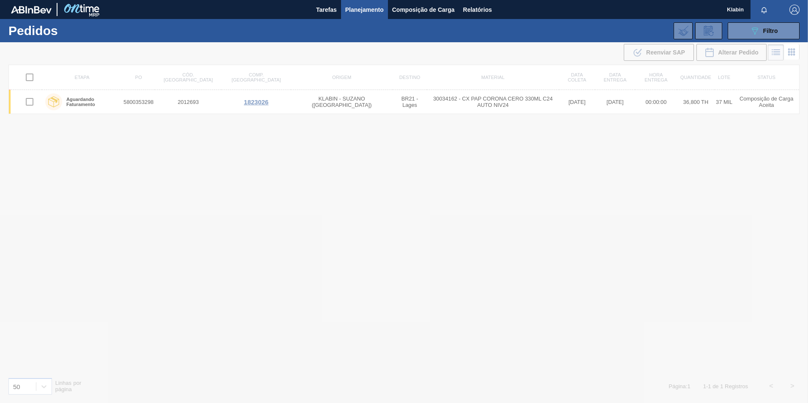
drag, startPoint x: 676, startPoint y: 387, endPoint x: 659, endPoint y: 164, distance: 223.4
click at [659, 164] on div at bounding box center [404, 222] width 808 height 361
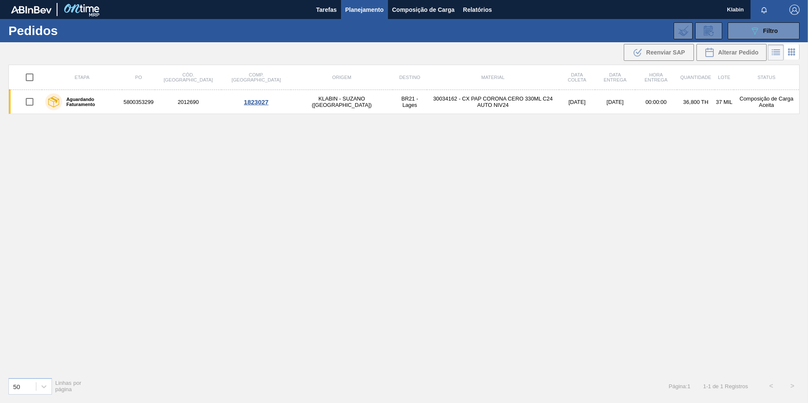
drag, startPoint x: 757, startPoint y: 31, endPoint x: 700, endPoint y: 61, distance: 64.5
click at [757, 31] on icon "089F7B8B-B2A5-4AFE-B5C0-19BA573D28AC" at bounding box center [755, 31] width 10 height 10
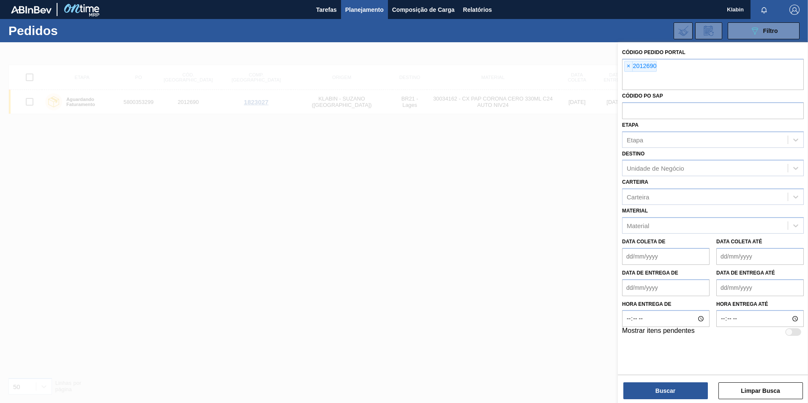
drag, startPoint x: 629, startPoint y: 65, endPoint x: 620, endPoint y: 57, distance: 11.7
click at [626, 64] on span "×" at bounding box center [629, 66] width 8 height 10
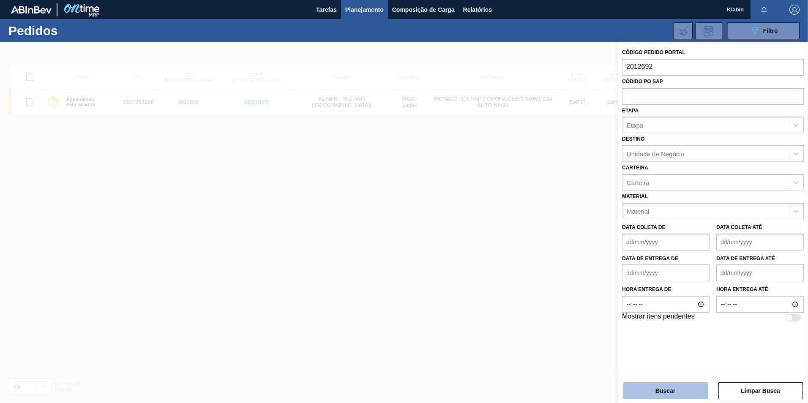
type input "2012692"
click at [670, 394] on button "Buscar" at bounding box center [665, 391] width 85 height 17
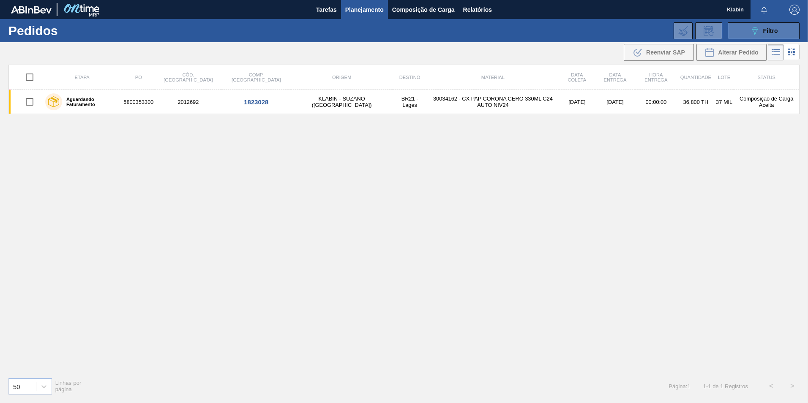
click at [776, 32] on span "Filtro" at bounding box center [770, 30] width 15 height 7
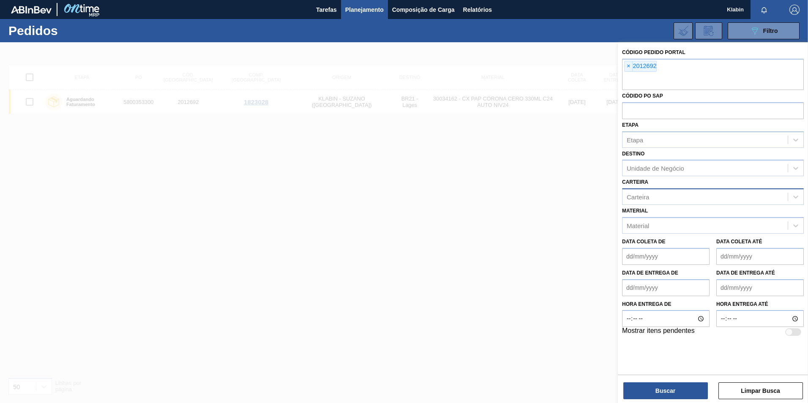
drag, startPoint x: 626, startPoint y: 68, endPoint x: 700, endPoint y: 180, distance: 134.9
click at [626, 68] on span "×" at bounding box center [629, 66] width 8 height 10
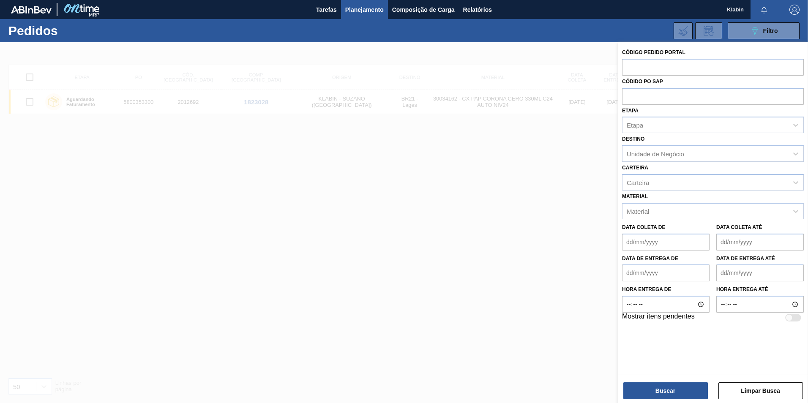
drag, startPoint x: 751, startPoint y: 390, endPoint x: 752, endPoint y: 355, distance: 34.7
click at [751, 387] on button "Limpar Busca" at bounding box center [761, 391] width 85 height 17
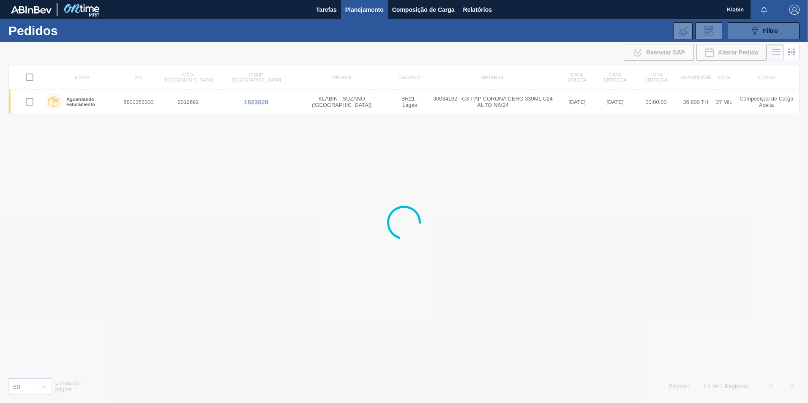
click at [750, 33] on icon "089F7B8B-B2A5-4AFE-B5C0-19BA573D28AC" at bounding box center [755, 31] width 10 height 10
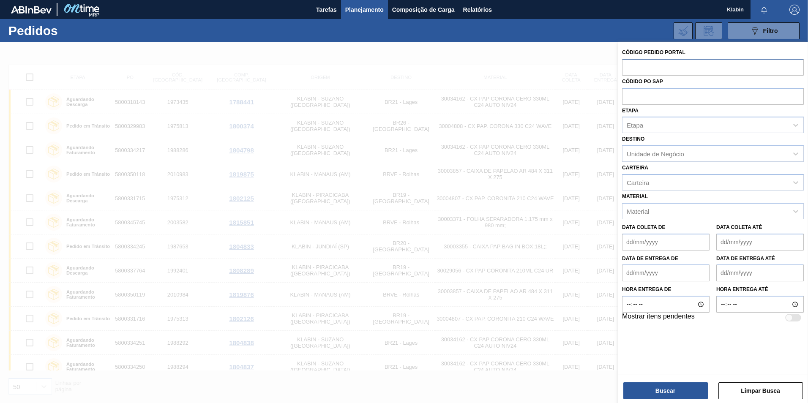
click at [730, 69] on input "text" at bounding box center [713, 67] width 182 height 16
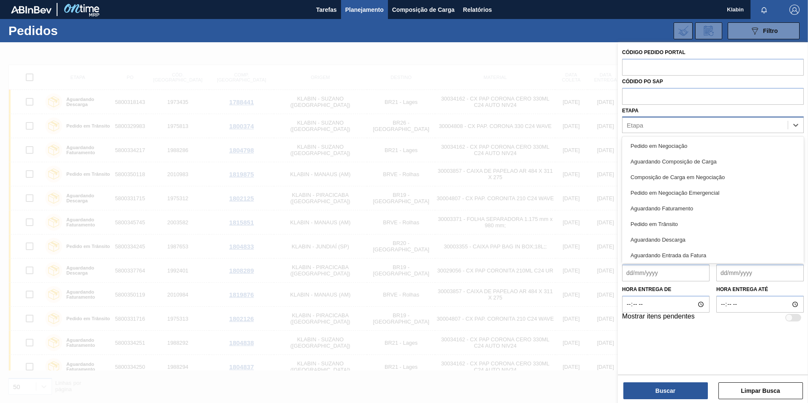
click at [668, 127] on div "Etapa" at bounding box center [705, 125] width 165 height 12
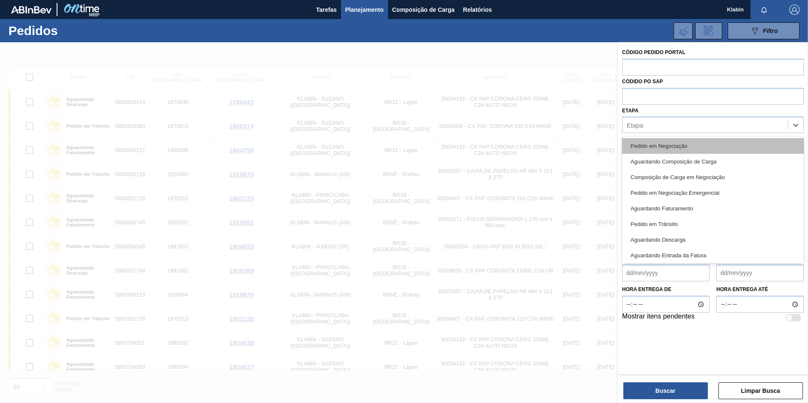
click at [666, 146] on div "Pedido em Negociação" at bounding box center [713, 146] width 182 height 16
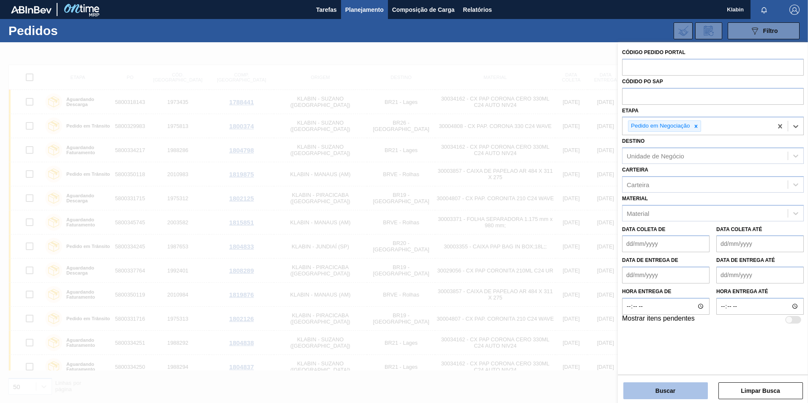
click at [688, 389] on button "Buscar" at bounding box center [665, 391] width 85 height 17
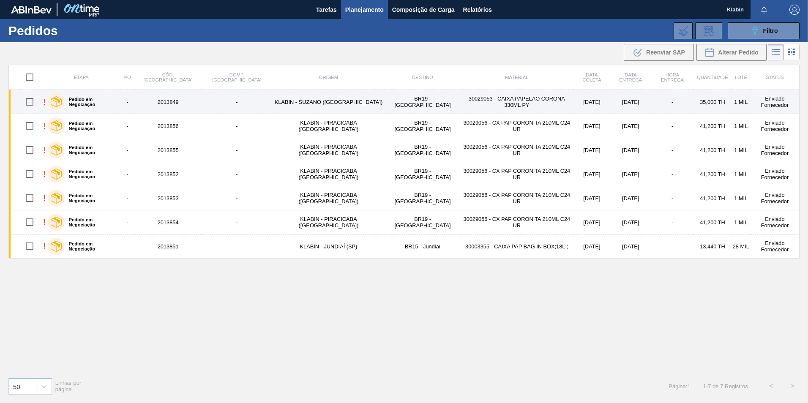
click at [33, 100] on input "checkbox" at bounding box center [30, 102] width 18 height 18
checkbox input "true"
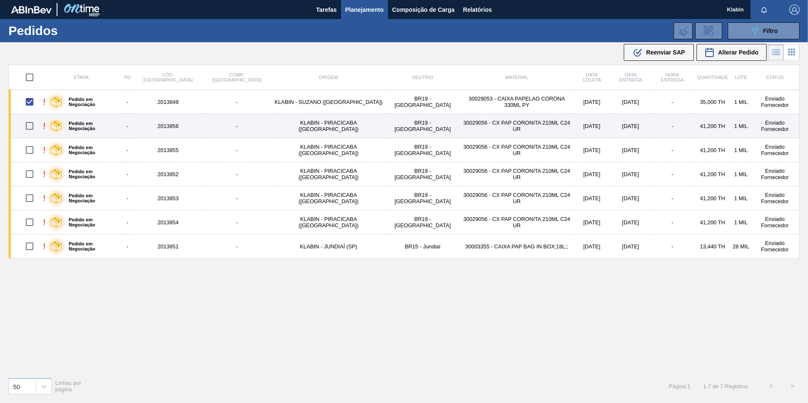
click at [30, 127] on input "checkbox" at bounding box center [30, 126] width 18 height 18
checkbox input "true"
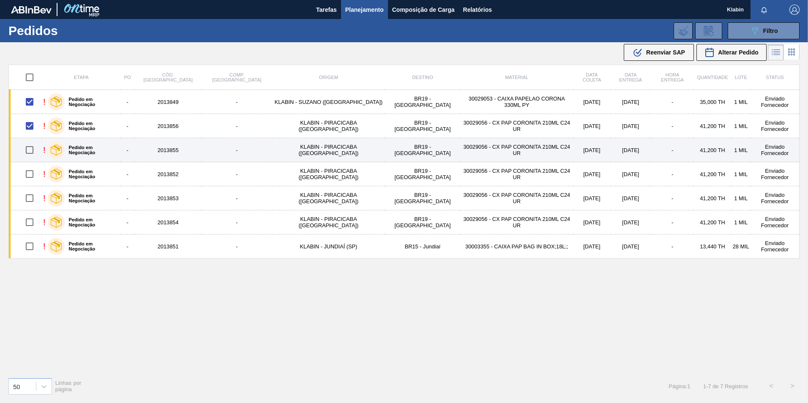
click at [34, 150] on input "checkbox" at bounding box center [30, 150] width 18 height 18
checkbox input "true"
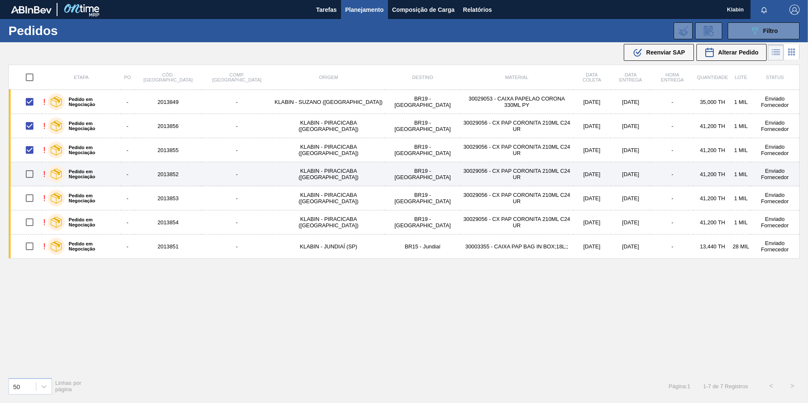
click at [31, 175] on input "checkbox" at bounding box center [30, 174] width 18 height 18
checkbox input "true"
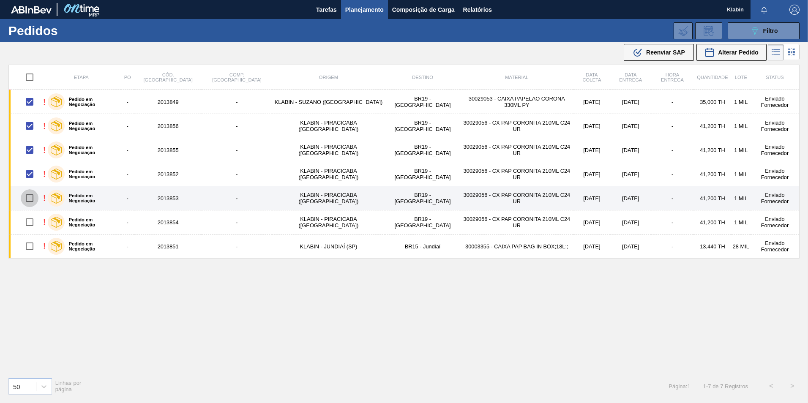
click at [30, 205] on input "checkbox" at bounding box center [30, 198] width 18 height 18
checkbox input "true"
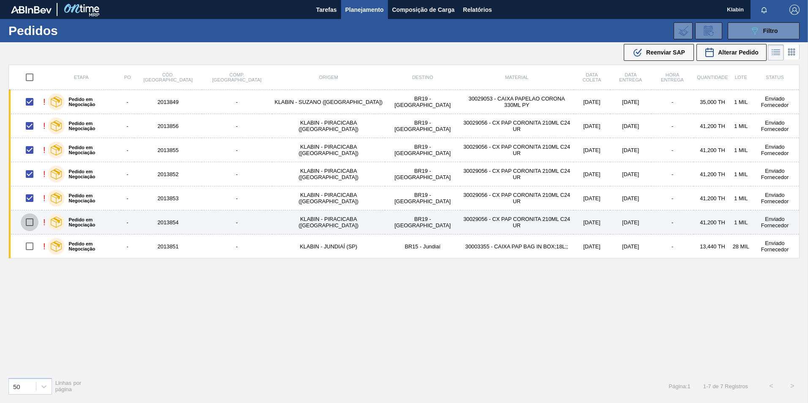
click at [29, 224] on input "checkbox" at bounding box center [30, 222] width 18 height 18
checkbox input "true"
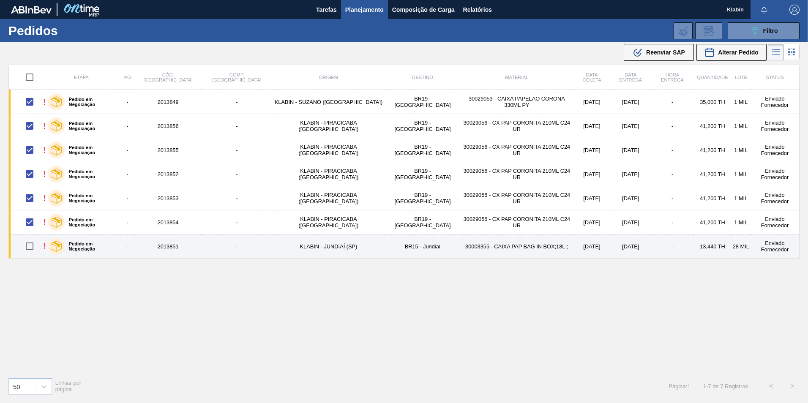
click at [29, 242] on input "checkbox" at bounding box center [30, 247] width 18 height 18
checkbox input "true"
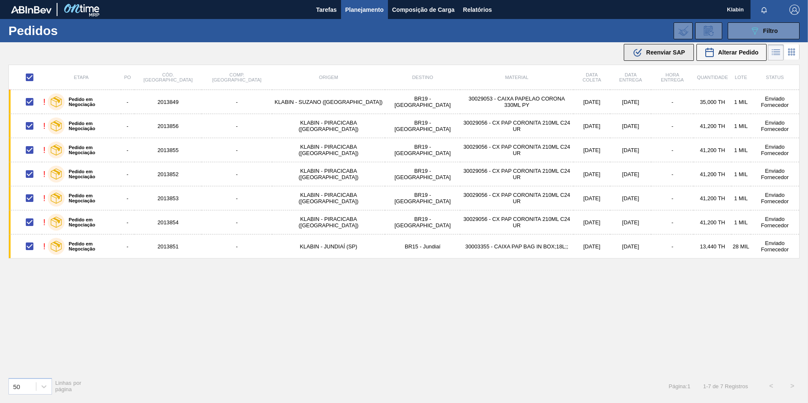
click at [664, 54] on span "Reenviar SAP" at bounding box center [665, 52] width 39 height 7
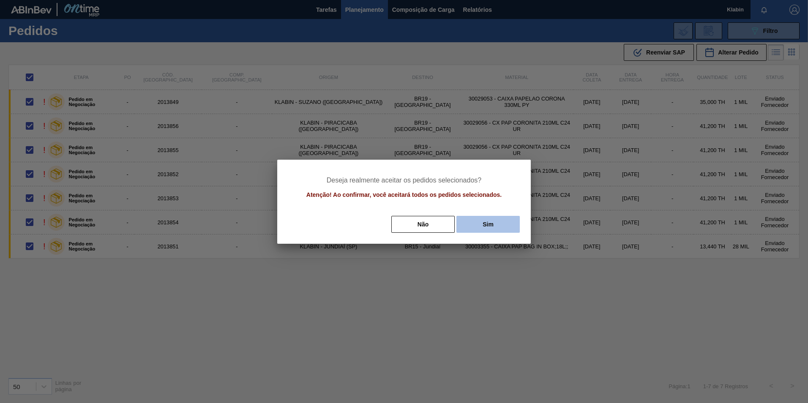
click at [476, 223] on button "Sim" at bounding box center [487, 224] width 63 height 17
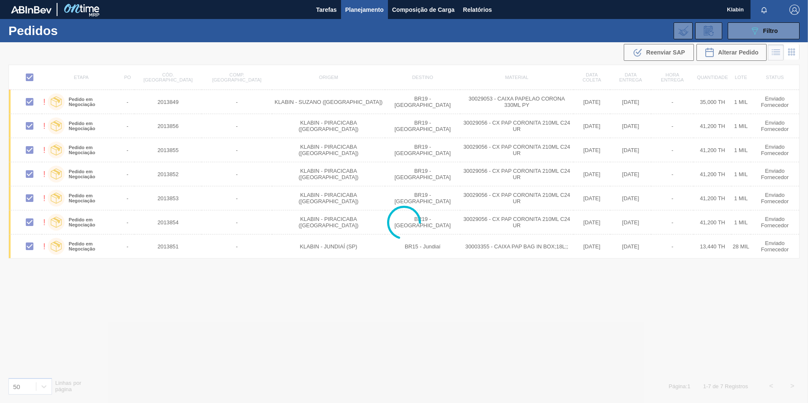
checkbox input "false"
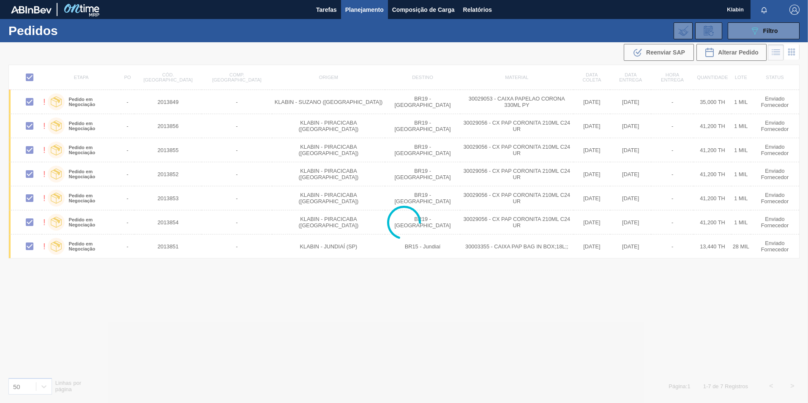
checkbox input "false"
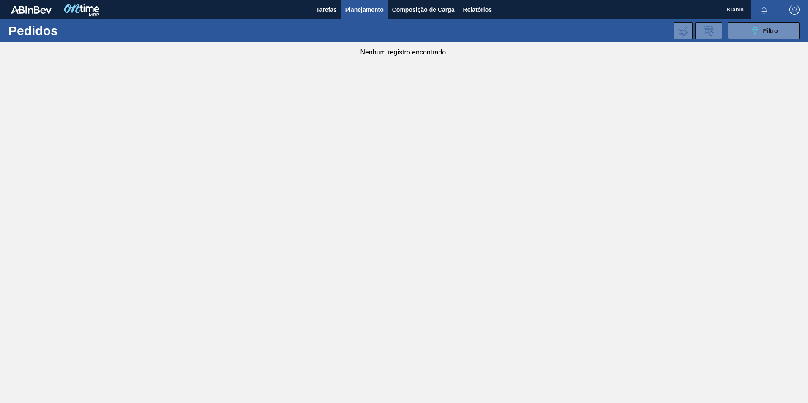
click at [332, 99] on main "Tarefas Planejamento Composição de Carga Relatórios Klabin Marcar todas como li…" at bounding box center [404, 201] width 808 height 403
click at [749, 31] on button "089F7B8B-B2A5-4AFE-B5C0-19BA573D28AC Filtro" at bounding box center [764, 30] width 72 height 17
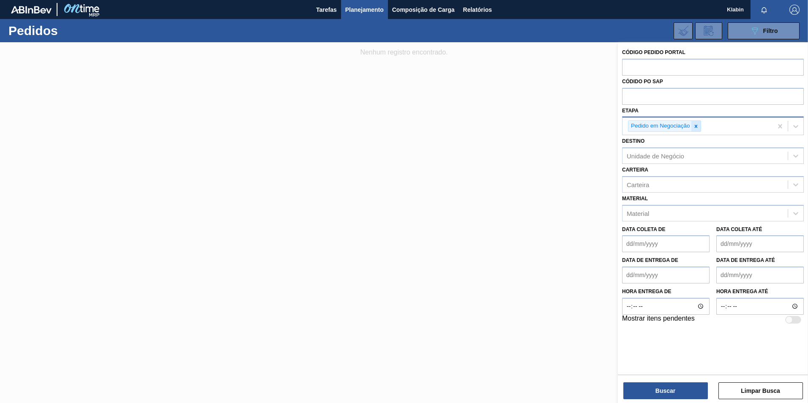
click at [697, 125] on icon at bounding box center [695, 126] width 3 height 3
click at [646, 65] on input "text" at bounding box center [713, 67] width 182 height 16
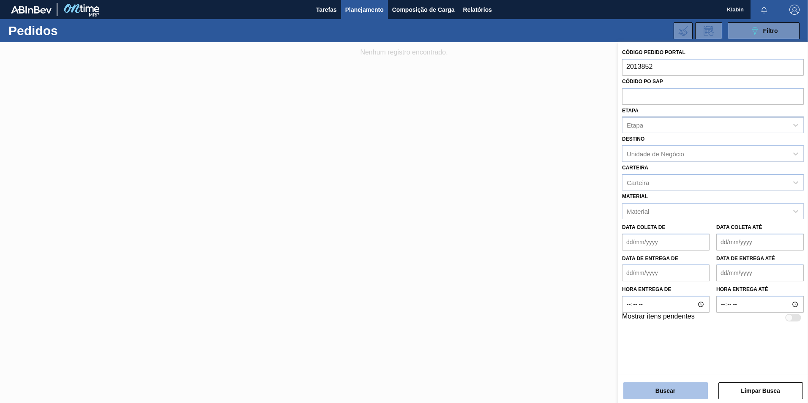
type input "2013852"
click at [665, 390] on button "Buscar" at bounding box center [665, 391] width 85 height 17
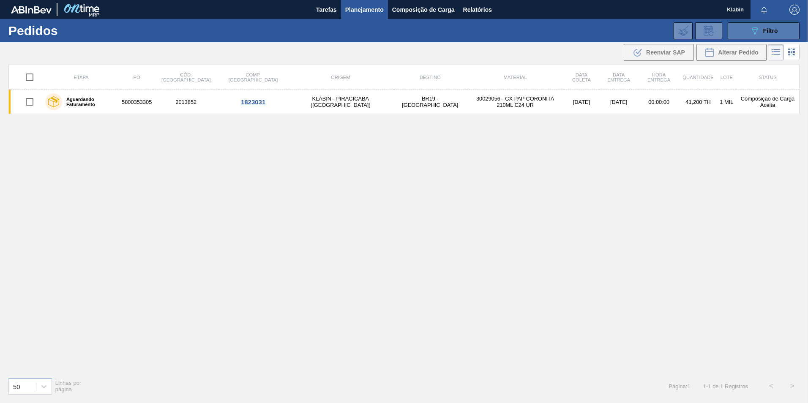
click at [750, 25] on button "089F7B8B-B2A5-4AFE-B5C0-19BA573D28AC Filtro" at bounding box center [764, 30] width 72 height 17
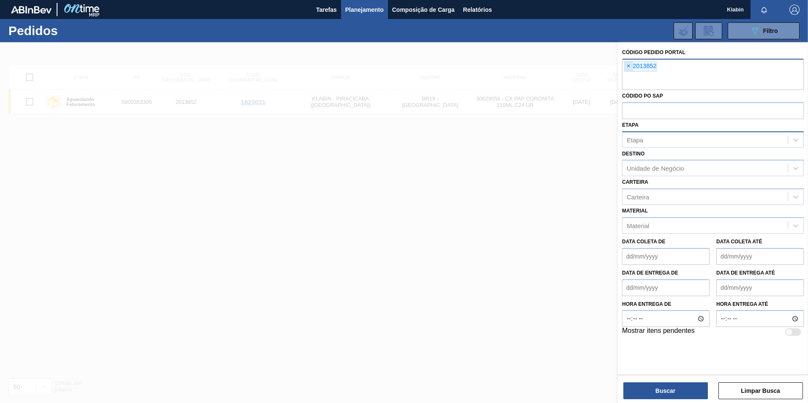
click at [627, 66] on span "×" at bounding box center [629, 66] width 8 height 10
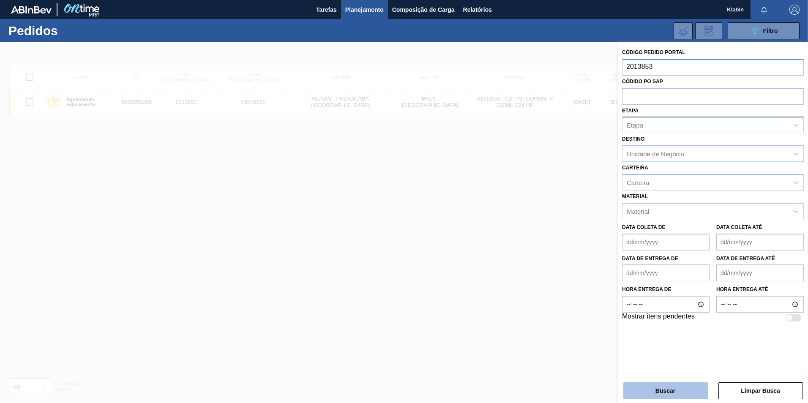
type input "2013853"
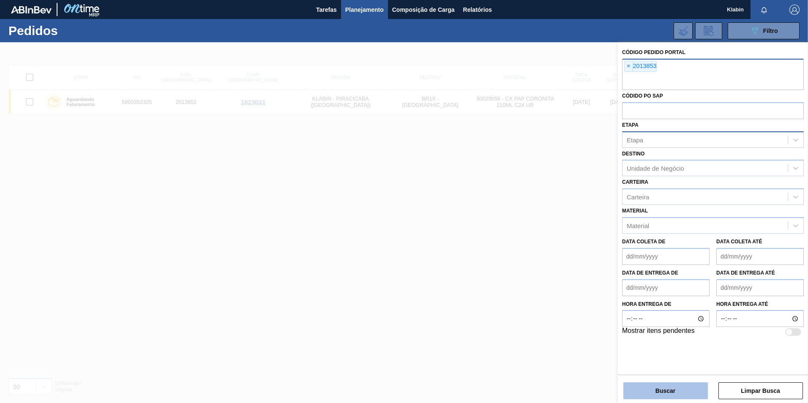
click at [677, 388] on button "Buscar" at bounding box center [665, 391] width 85 height 17
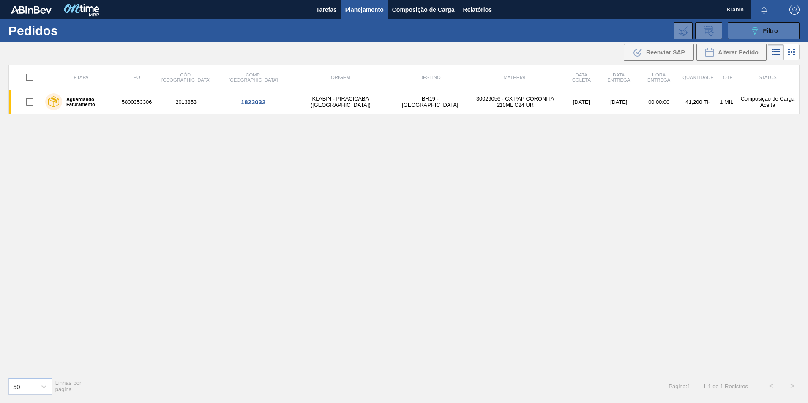
click at [742, 36] on button "089F7B8B-B2A5-4AFE-B5C0-19BA573D28AC Filtro" at bounding box center [764, 30] width 72 height 17
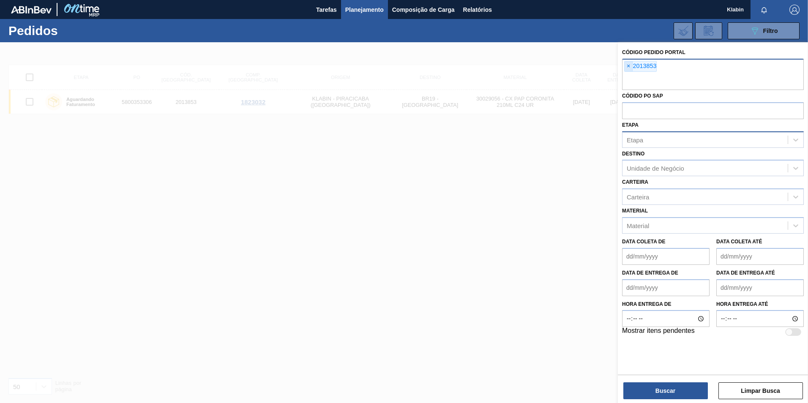
click at [626, 63] on span "×" at bounding box center [629, 66] width 8 height 10
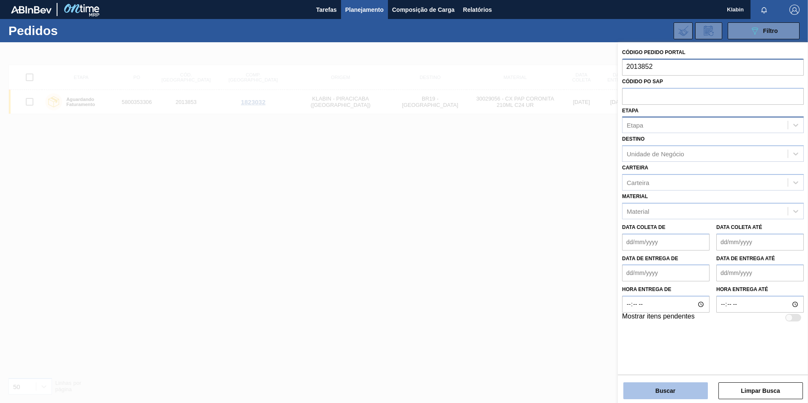
type input "2013852"
click at [694, 390] on button "Buscar" at bounding box center [665, 391] width 85 height 17
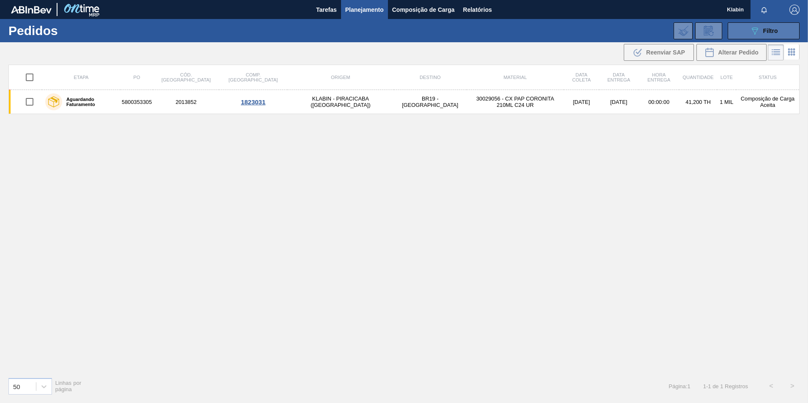
click at [773, 33] on span "Filtro" at bounding box center [770, 30] width 15 height 7
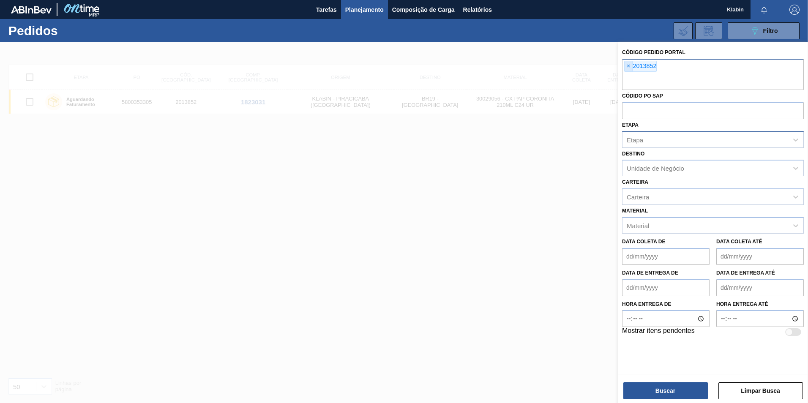
click at [627, 67] on span "×" at bounding box center [629, 66] width 8 height 10
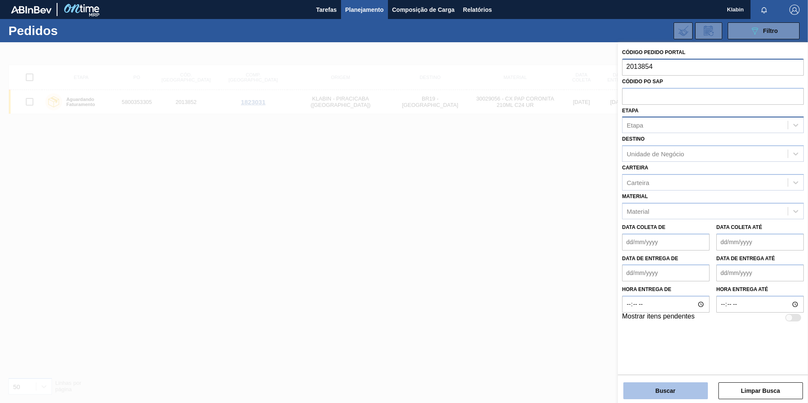
type input "2013854"
click at [668, 388] on button "Buscar" at bounding box center [665, 391] width 85 height 17
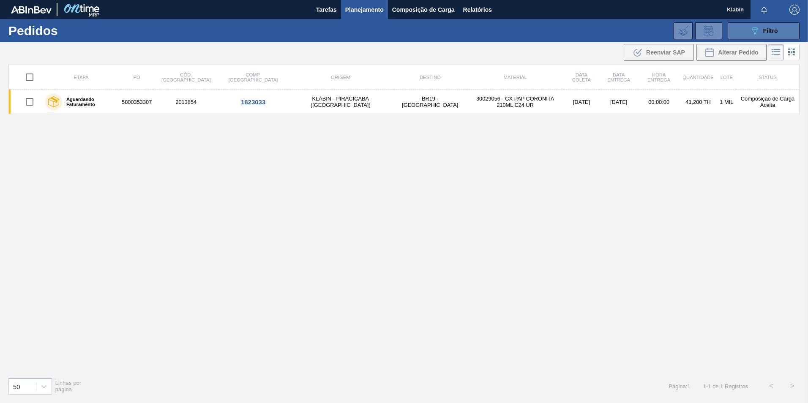
click at [748, 29] on button "089F7B8B-B2A5-4AFE-B5C0-19BA573D28AC Filtro" at bounding box center [764, 30] width 72 height 17
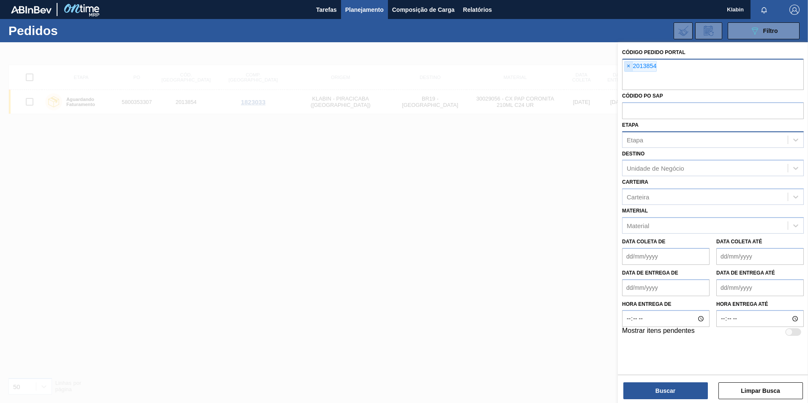
click at [629, 68] on span "×" at bounding box center [629, 66] width 8 height 10
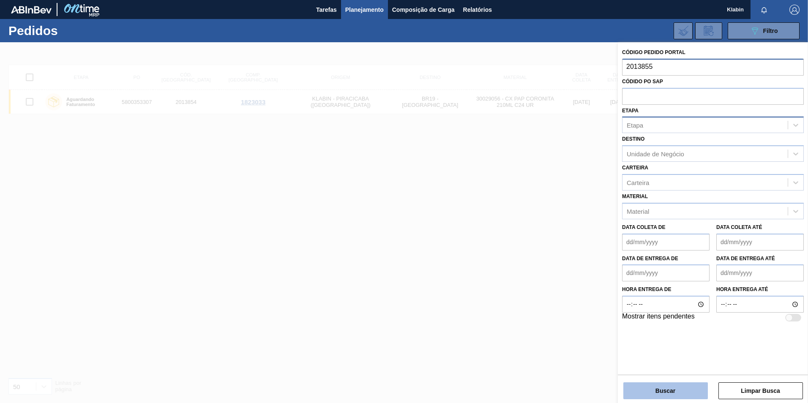
type input "2013855"
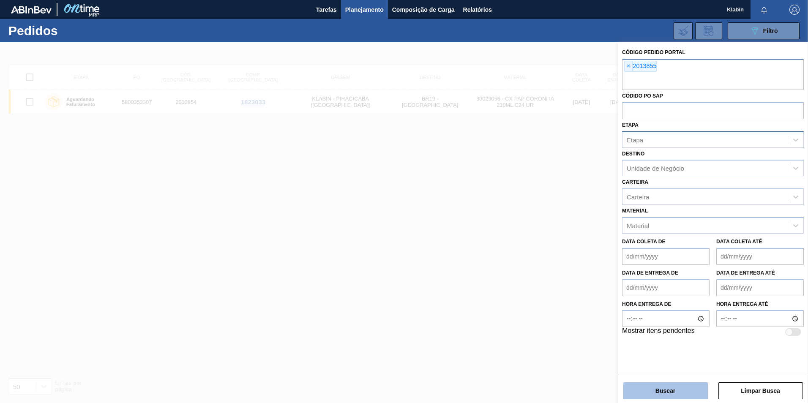
click at [660, 388] on button "Buscar" at bounding box center [665, 391] width 85 height 17
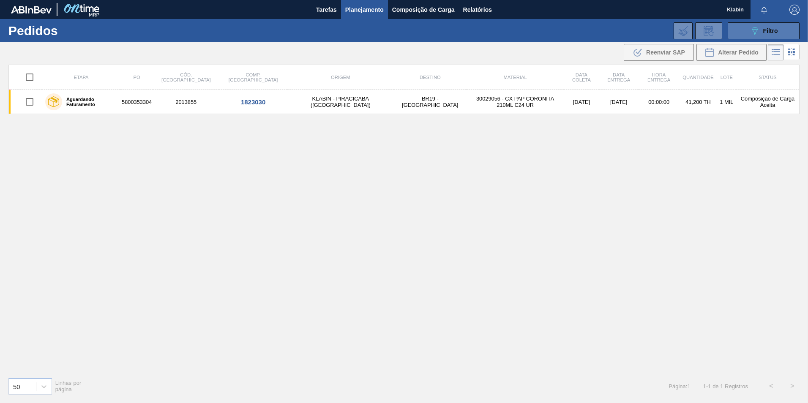
click at [735, 29] on button "089F7B8B-B2A5-4AFE-B5C0-19BA573D28AC Filtro" at bounding box center [764, 30] width 72 height 17
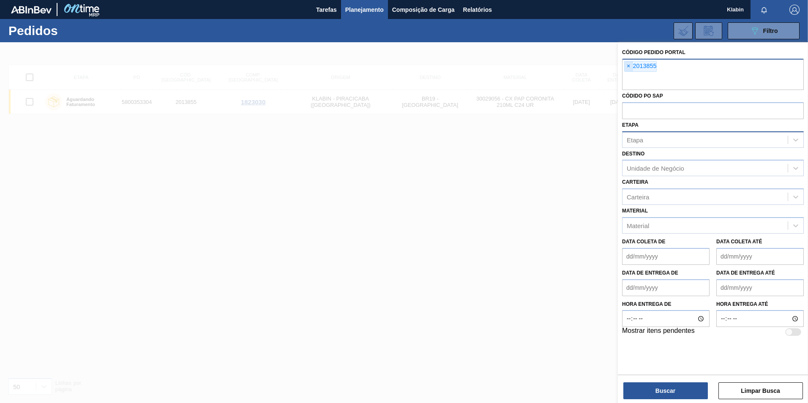
click at [629, 65] on span "×" at bounding box center [629, 66] width 8 height 10
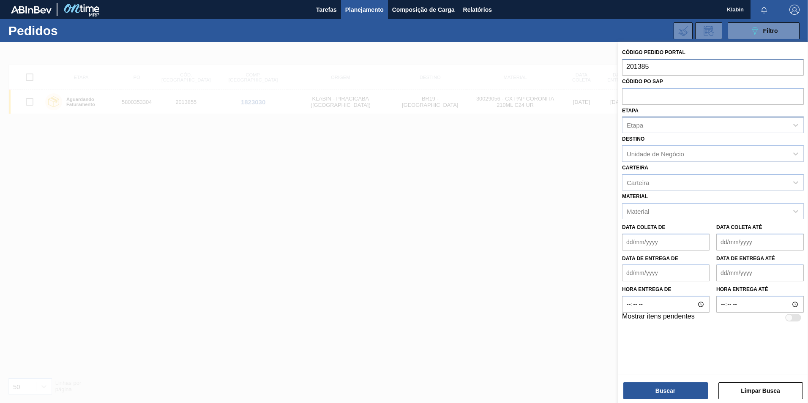
type input "2013856"
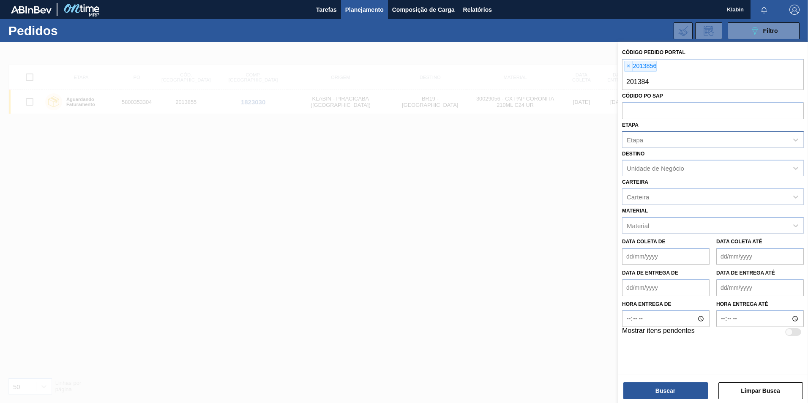
type input "2013849"
click at [681, 393] on button "Buscar" at bounding box center [665, 391] width 85 height 17
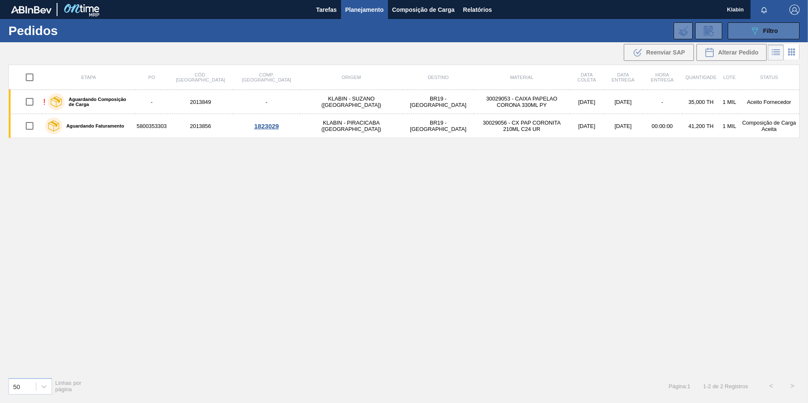
click at [753, 23] on button "089F7B8B-B2A5-4AFE-B5C0-19BA573D28AC Filtro" at bounding box center [764, 30] width 72 height 17
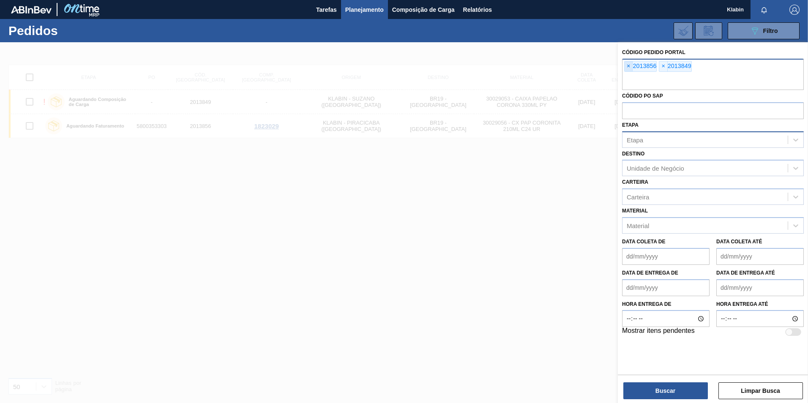
click at [630, 64] on span "×" at bounding box center [629, 66] width 8 height 10
click at [623, 66] on div "× 2013849" at bounding box center [713, 74] width 182 height 31
click at [627, 67] on span "×" at bounding box center [629, 66] width 8 height 10
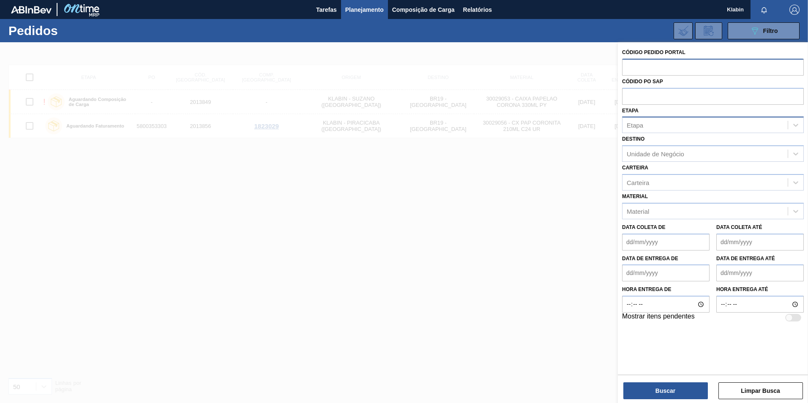
click at [648, 63] on input "text" at bounding box center [713, 67] width 182 height 16
type input "2013856"
click at [684, 392] on button "Buscar" at bounding box center [665, 391] width 85 height 17
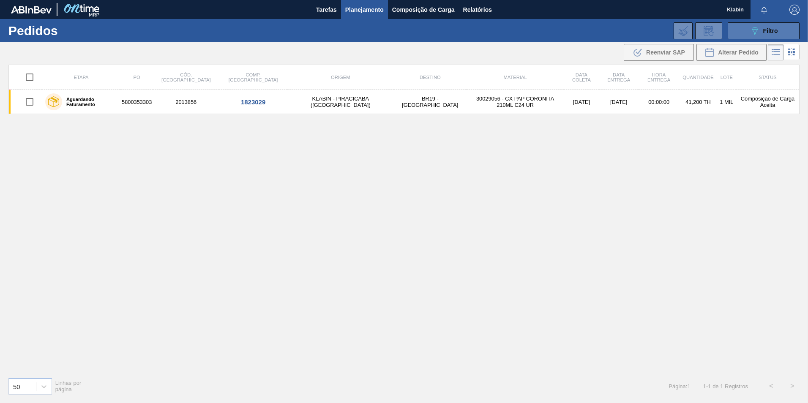
click at [755, 31] on icon "089F7B8B-B2A5-4AFE-B5C0-19BA573D28AC" at bounding box center [755, 31] width 10 height 10
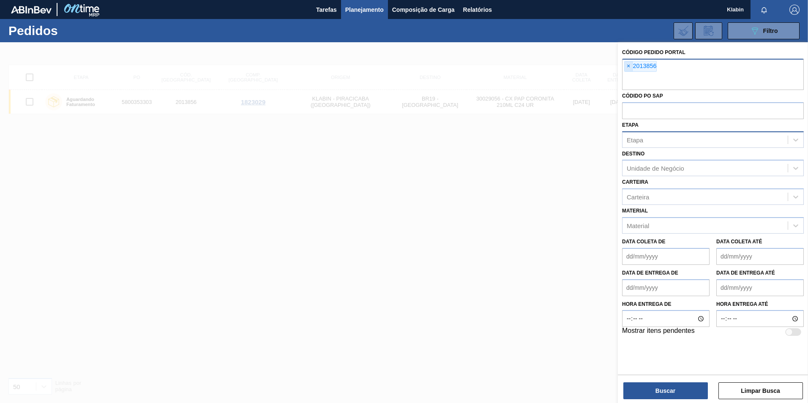
click at [631, 64] on span "×" at bounding box center [629, 66] width 8 height 10
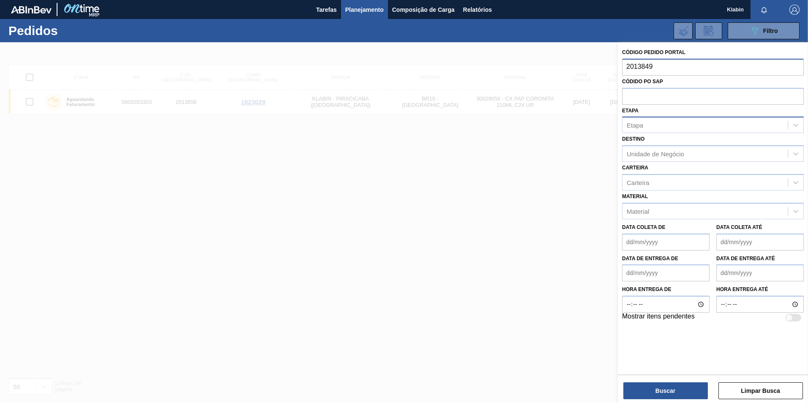
type input "2013849"
click at [678, 402] on div "Código Pedido Portal Códido PO SAP Etapa Etapa Destino Unidade de Negócio Carte…" at bounding box center [713, 223] width 190 height 363
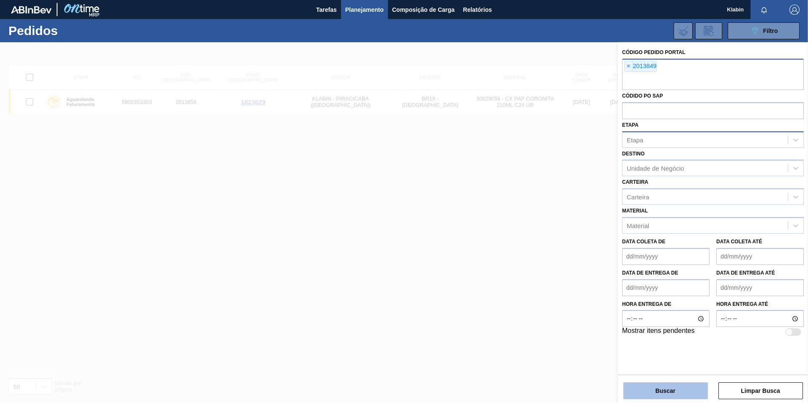
click at [681, 390] on button "Buscar" at bounding box center [665, 391] width 85 height 17
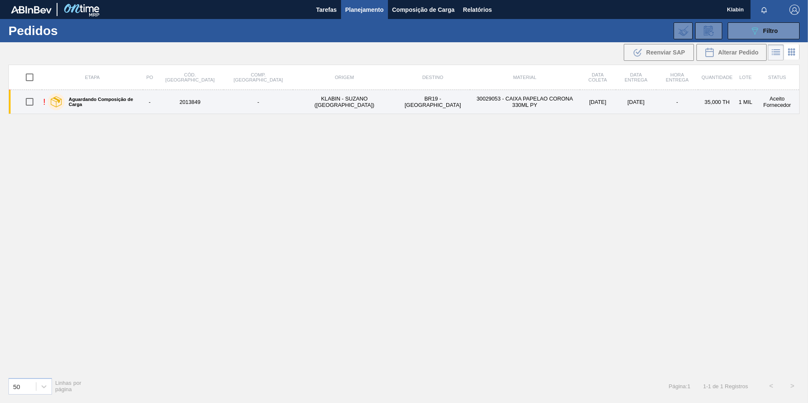
click at [115, 98] on div "Aguardando Composição de Carga" at bounding box center [94, 101] width 96 height 21
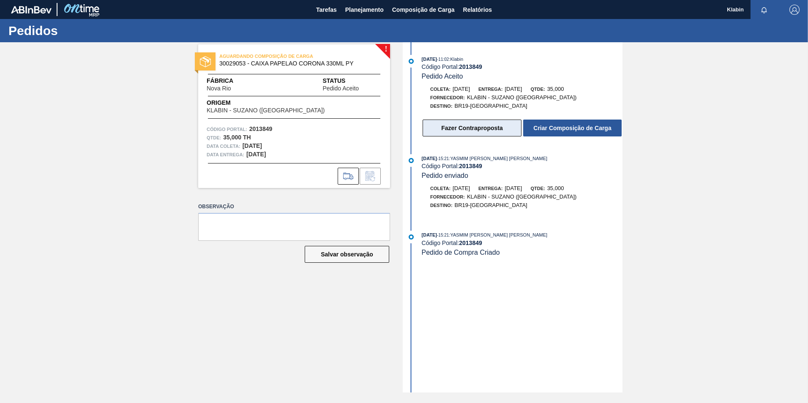
click at [516, 127] on button "Fazer Contraproposta" at bounding box center [472, 128] width 99 height 17
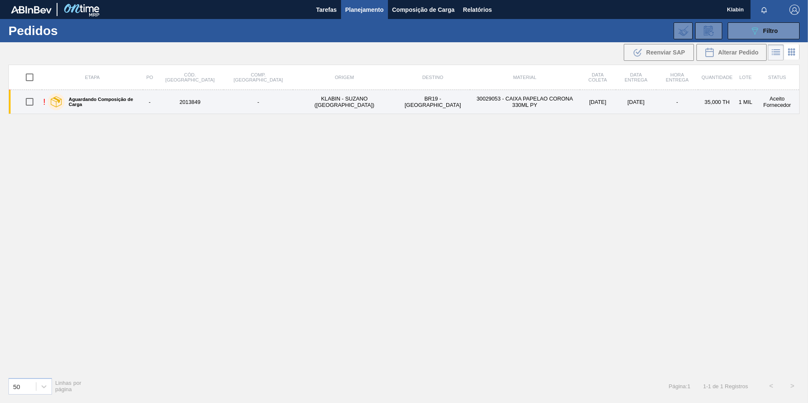
click at [34, 101] on input "checkbox" at bounding box center [30, 102] width 18 height 18
checkbox input "true"
click at [91, 100] on label "Aguardando Composição de Carga" at bounding box center [102, 102] width 75 height 10
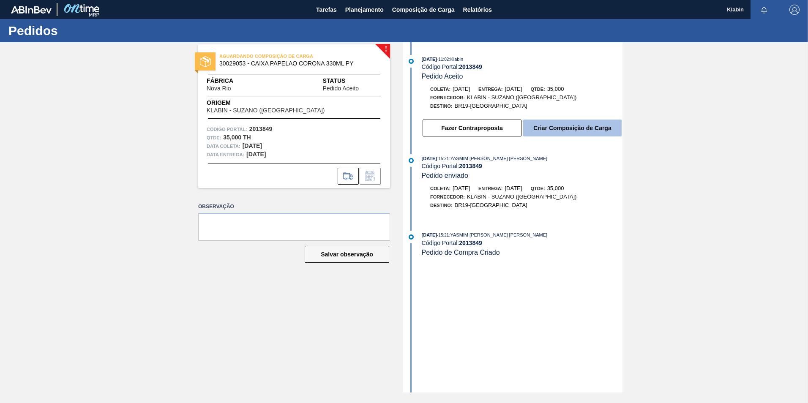
click at [570, 128] on button "Criar Composição de Carga" at bounding box center [572, 128] width 98 height 17
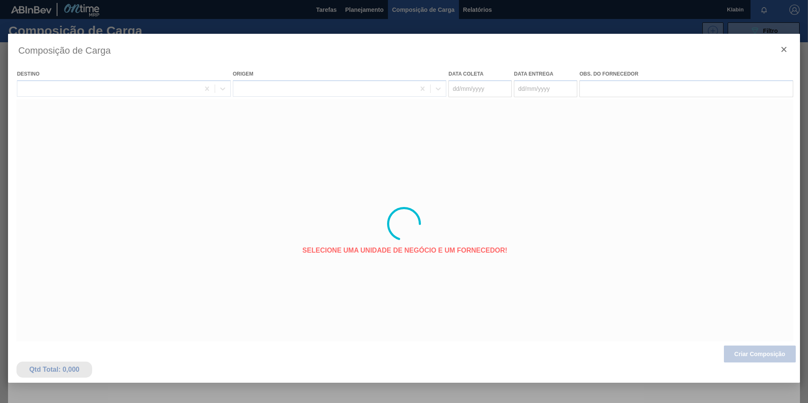
type coleta "[DATE]"
type entrega "[DATE]"
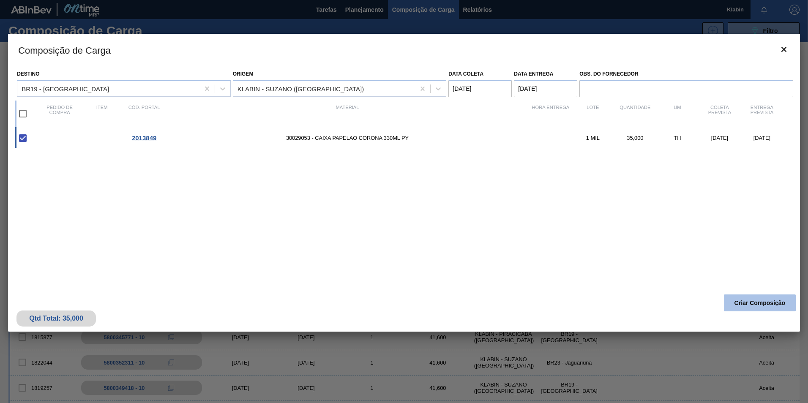
click at [766, 301] on button "Criar Composição" at bounding box center [760, 303] width 72 height 17
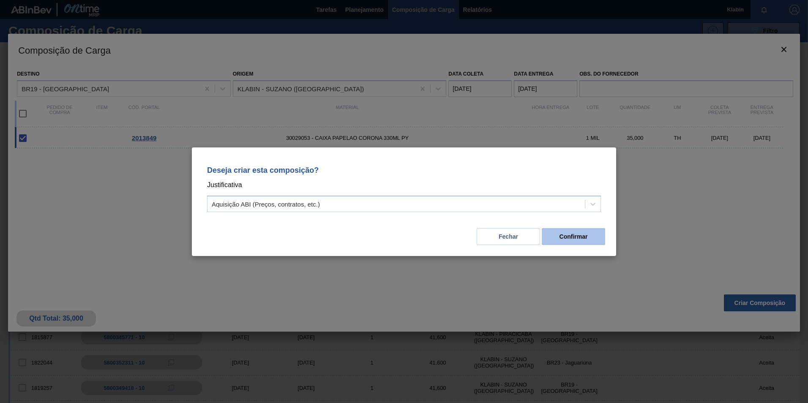
click at [561, 240] on button "Confirmar" at bounding box center [573, 236] width 63 height 17
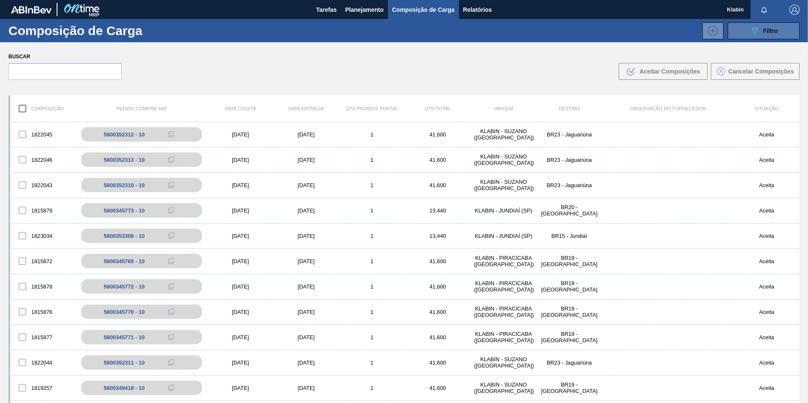
click at [740, 33] on button "089F7B8B-B2A5-4AFE-B5C0-19BA573D28AC Filtro" at bounding box center [764, 30] width 72 height 17
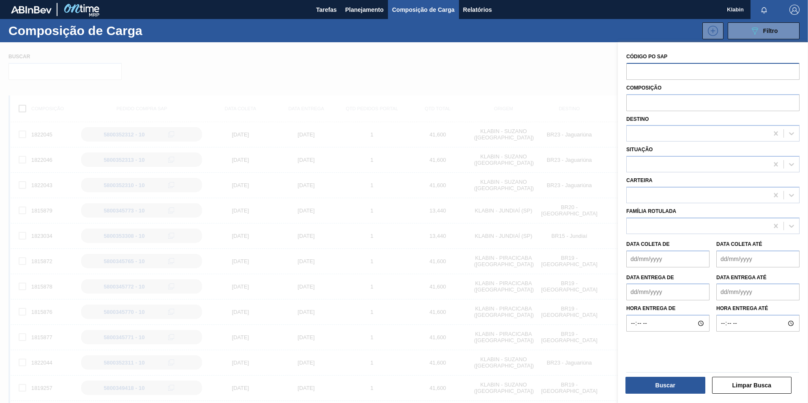
click at [639, 71] on input "text" at bounding box center [712, 71] width 173 height 16
type input "2013851"
click at [667, 386] on button "Buscar" at bounding box center [666, 385] width 80 height 17
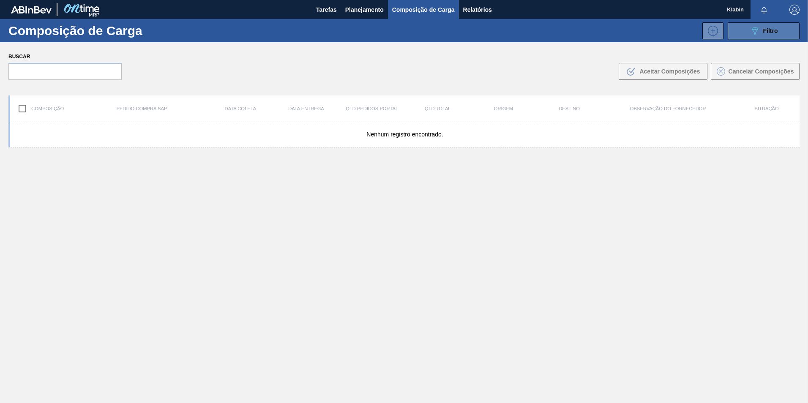
click at [746, 34] on button "089F7B8B-B2A5-4AFE-B5C0-19BA573D28AC Filtro" at bounding box center [764, 30] width 72 height 17
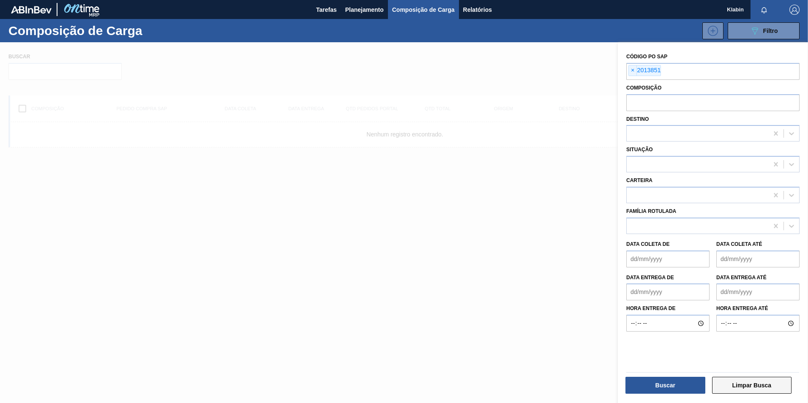
click at [743, 391] on button "Limpar Busca" at bounding box center [752, 385] width 80 height 17
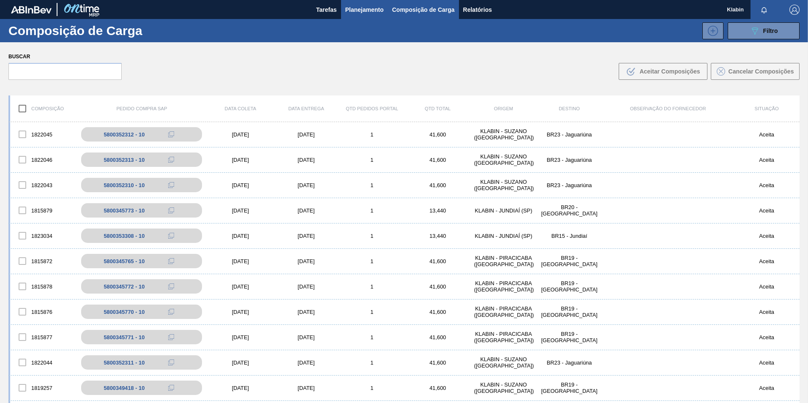
click at [360, 11] on span "Planejamento" at bounding box center [364, 10] width 38 height 10
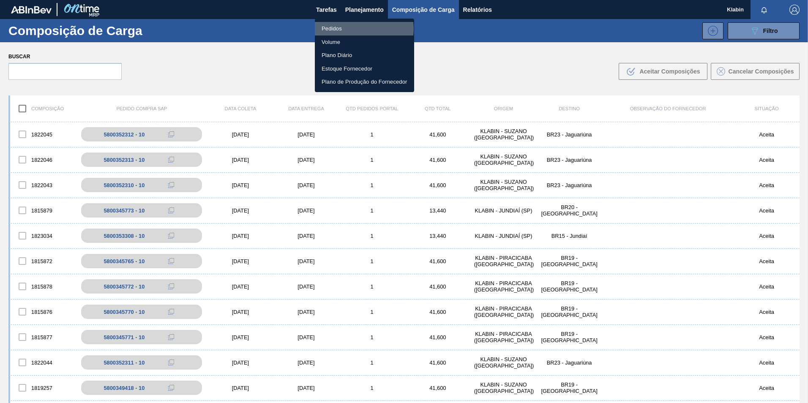
click at [357, 29] on li "Pedidos" at bounding box center [364, 29] width 99 height 14
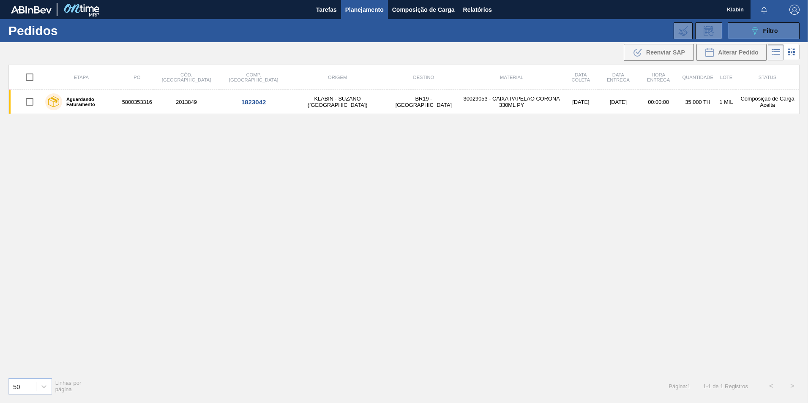
click at [755, 33] on icon "089F7B8B-B2A5-4AFE-B5C0-19BA573D28AC" at bounding box center [755, 31] width 10 height 10
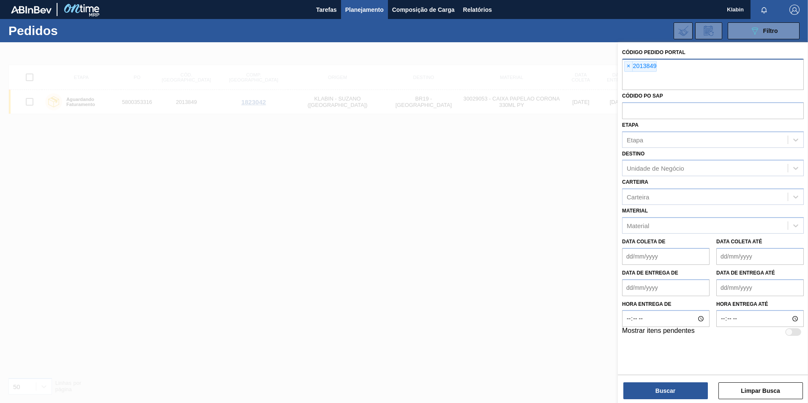
click at [627, 68] on span "×" at bounding box center [629, 66] width 8 height 10
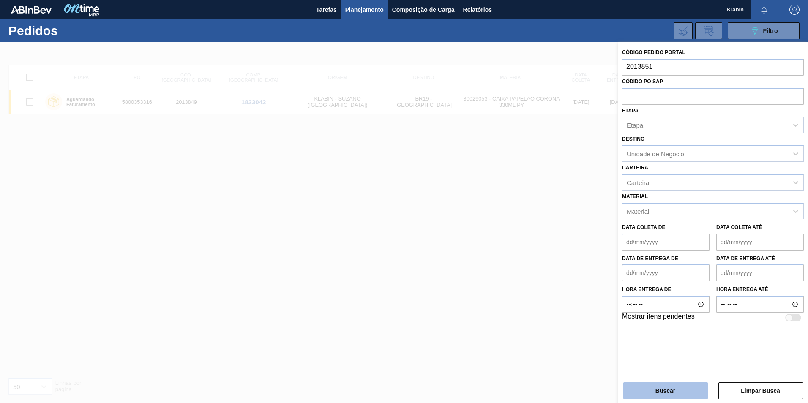
type input "2013851"
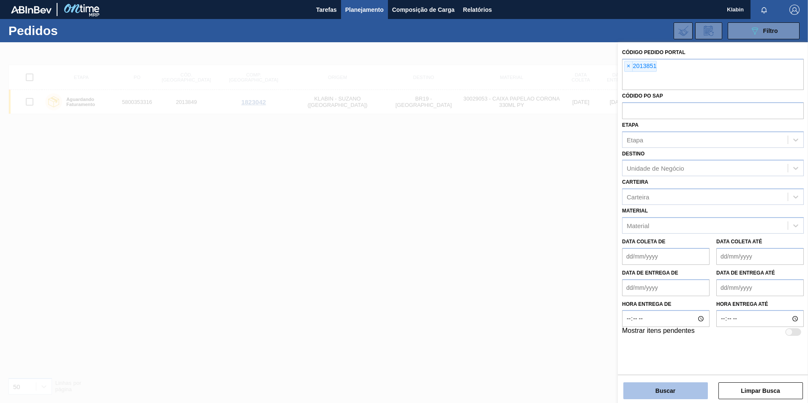
click at [674, 388] on button "Buscar" at bounding box center [665, 391] width 85 height 17
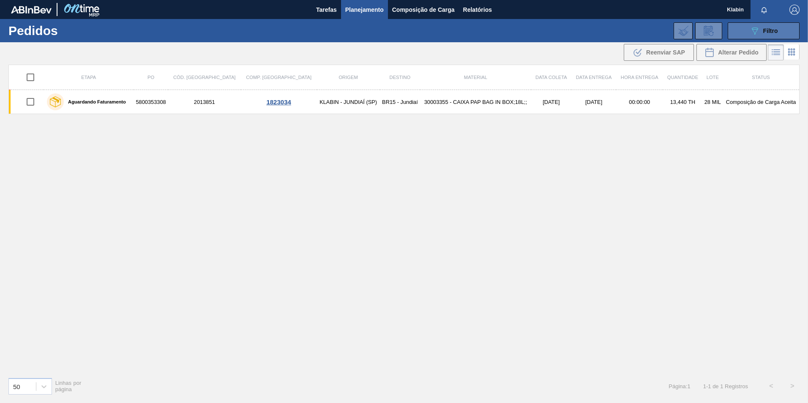
click at [758, 33] on icon "089F7B8B-B2A5-4AFE-B5C0-19BA573D28AC" at bounding box center [755, 31] width 10 height 10
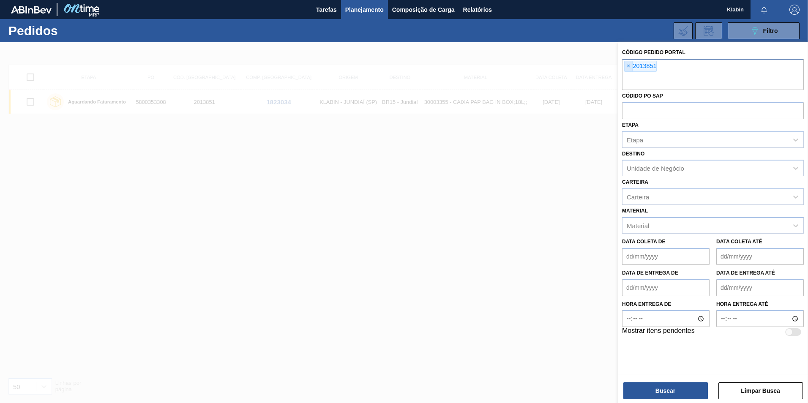
click at [628, 66] on span "×" at bounding box center [629, 66] width 8 height 10
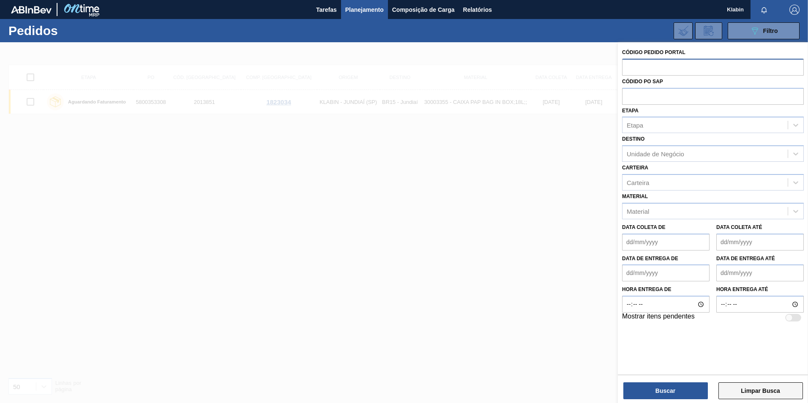
click at [760, 392] on button "Limpar Busca" at bounding box center [761, 391] width 85 height 17
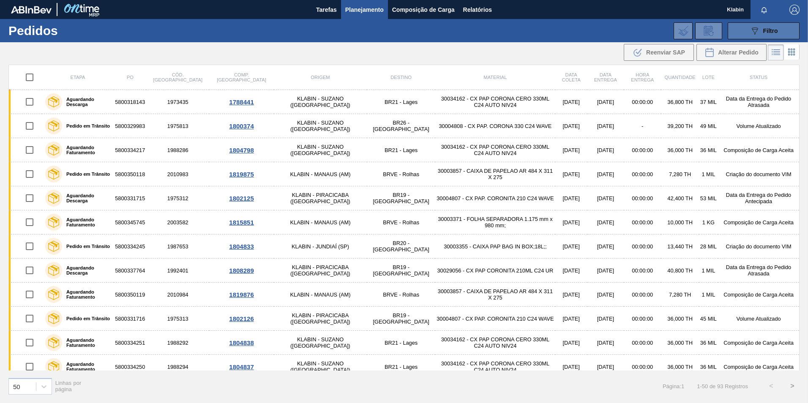
click at [760, 36] on icon "089F7B8B-B2A5-4AFE-B5C0-19BA573D28AC" at bounding box center [755, 31] width 10 height 10
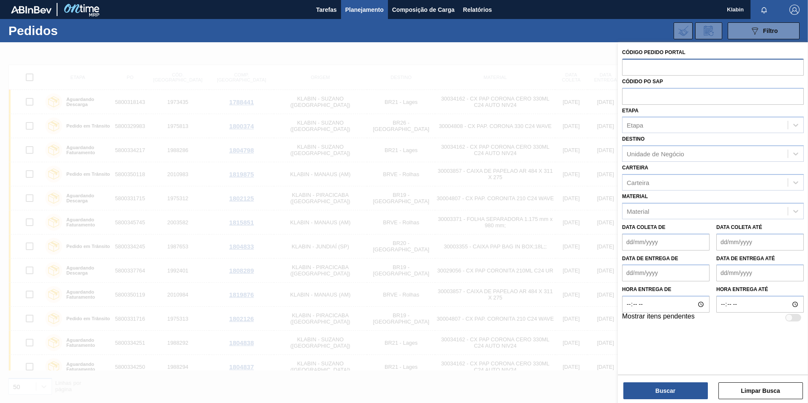
click at [699, 63] on input "text" at bounding box center [713, 67] width 182 height 16
type input "2013856"
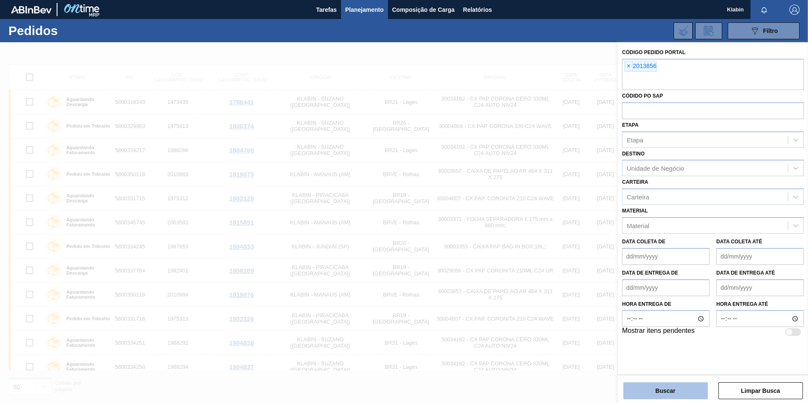
click at [667, 390] on button "Buscar" at bounding box center [665, 391] width 85 height 17
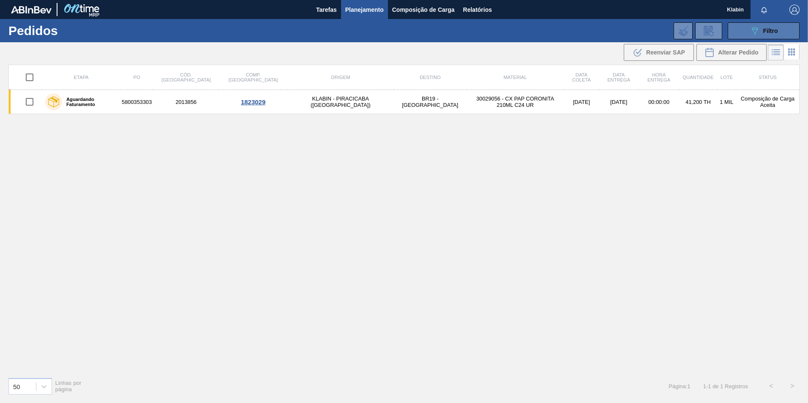
click at [767, 27] on div "089F7B8B-B2A5-4AFE-B5C0-19BA573D28AC Filtro" at bounding box center [764, 31] width 28 height 10
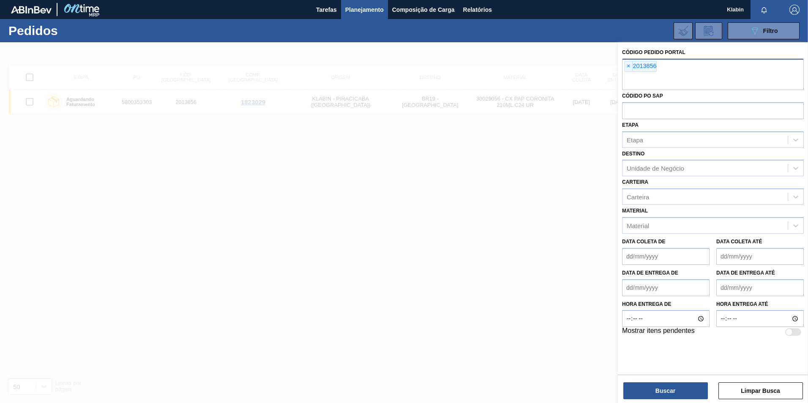
click at [626, 64] on span "×" at bounding box center [629, 66] width 8 height 10
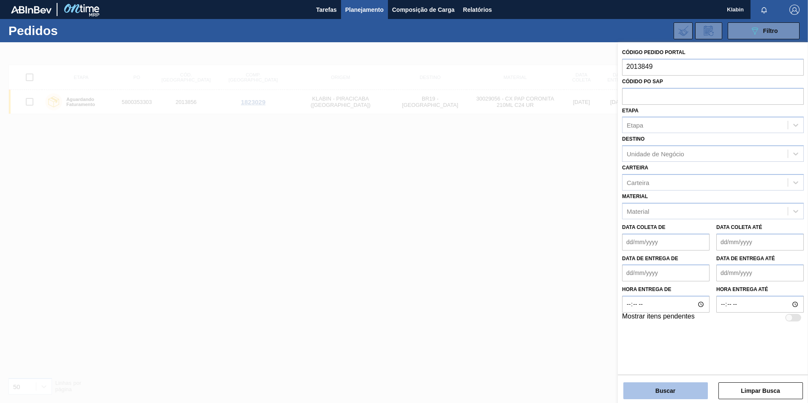
type input "2013849"
click at [669, 396] on button "Buscar" at bounding box center [665, 391] width 85 height 17
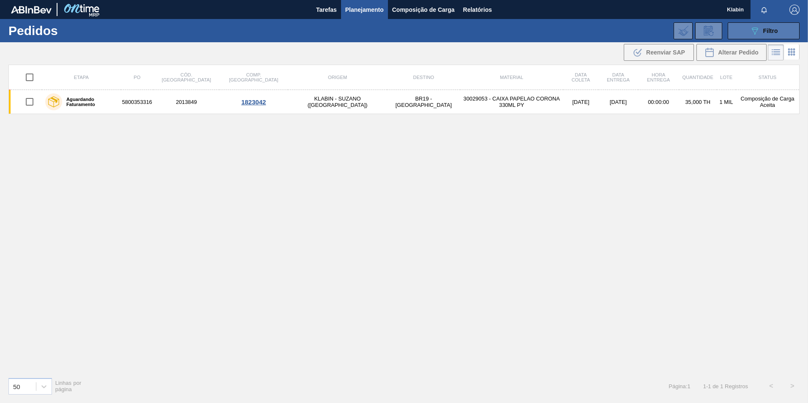
click at [746, 29] on button "089F7B8B-B2A5-4AFE-B5C0-19BA573D28AC Filtro" at bounding box center [764, 30] width 72 height 17
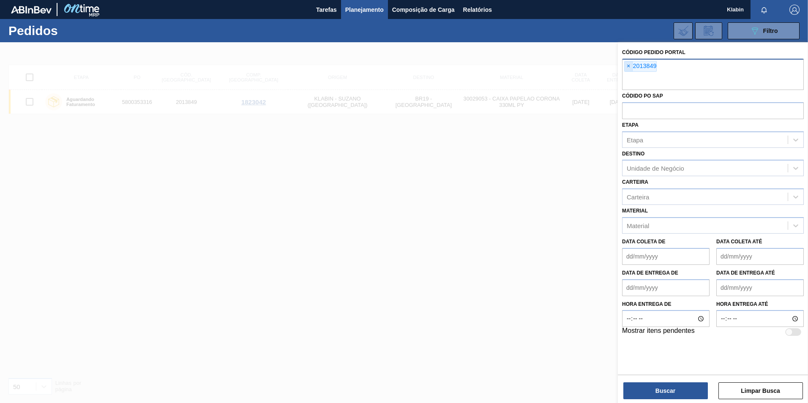
click at [632, 64] on span "×" at bounding box center [629, 66] width 8 height 10
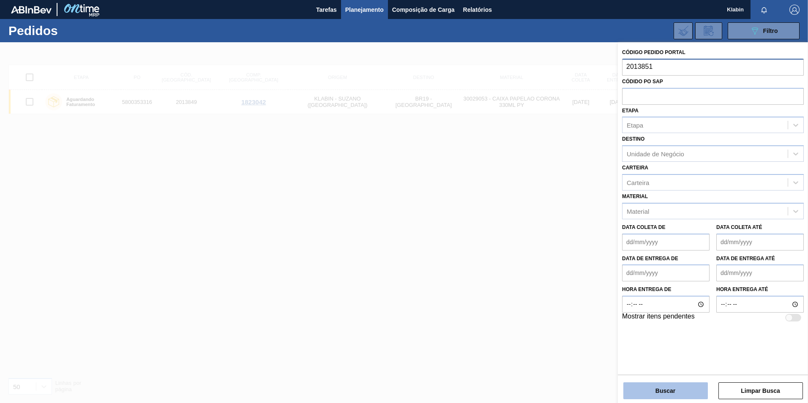
type input "2013851"
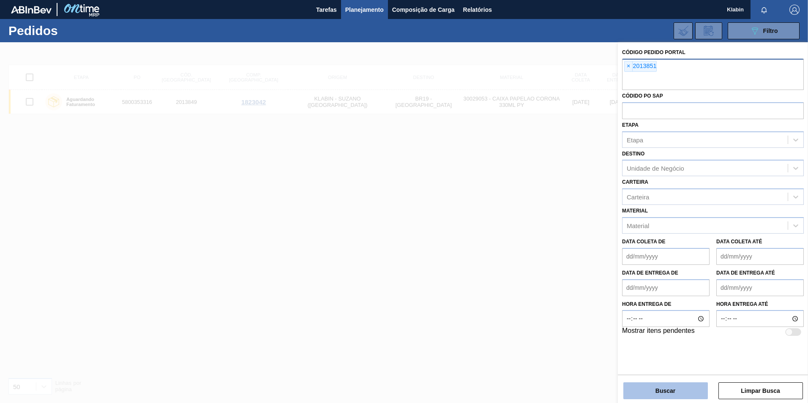
click at [663, 385] on button "Buscar" at bounding box center [665, 391] width 85 height 17
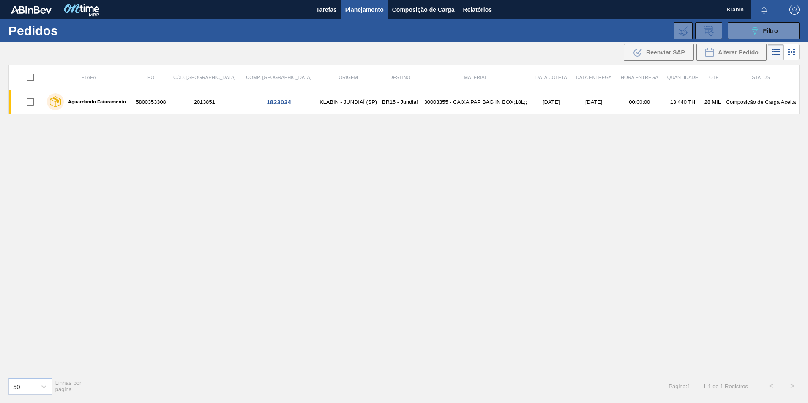
click at [280, 188] on div "Etapa PO Cód. Pedido Comp. Carga Origem Destino Material Data coleta Data entre…" at bounding box center [403, 218] width 791 height 306
click at [750, 33] on icon "089F7B8B-B2A5-4AFE-B5C0-19BA573D28AC" at bounding box center [755, 31] width 10 height 10
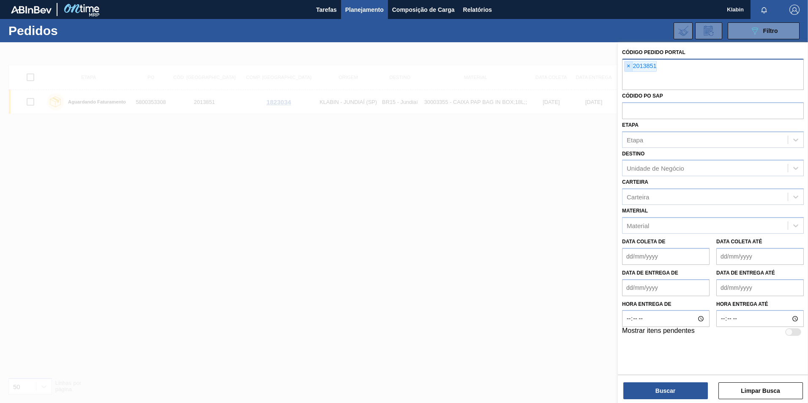
click at [629, 65] on span "×" at bounding box center [629, 66] width 8 height 10
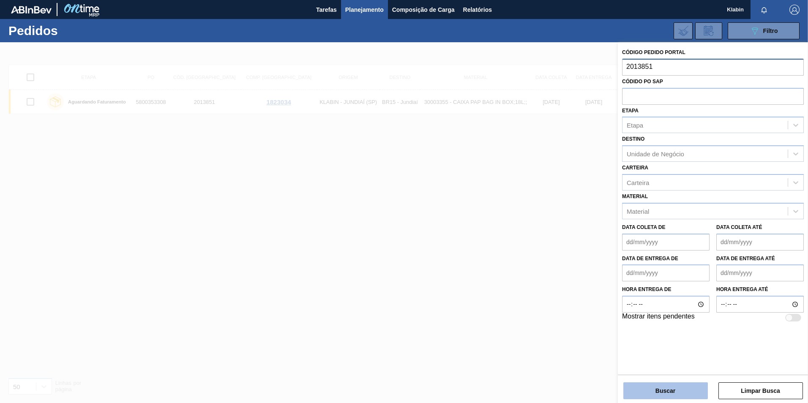
type input "2013851"
click at [678, 393] on button "Buscar" at bounding box center [665, 391] width 85 height 17
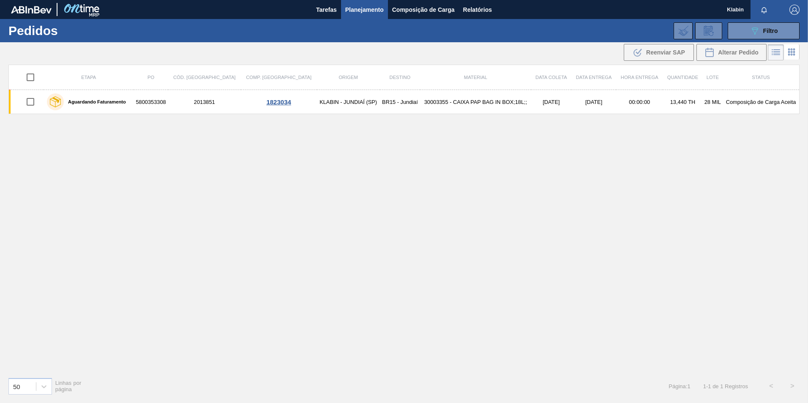
click at [343, 238] on div "Etapa PO Cód. Pedido Comp. Carga Origem Destino Material Data coleta Data entre…" at bounding box center [403, 218] width 791 height 306
